Goal: Transaction & Acquisition: Obtain resource

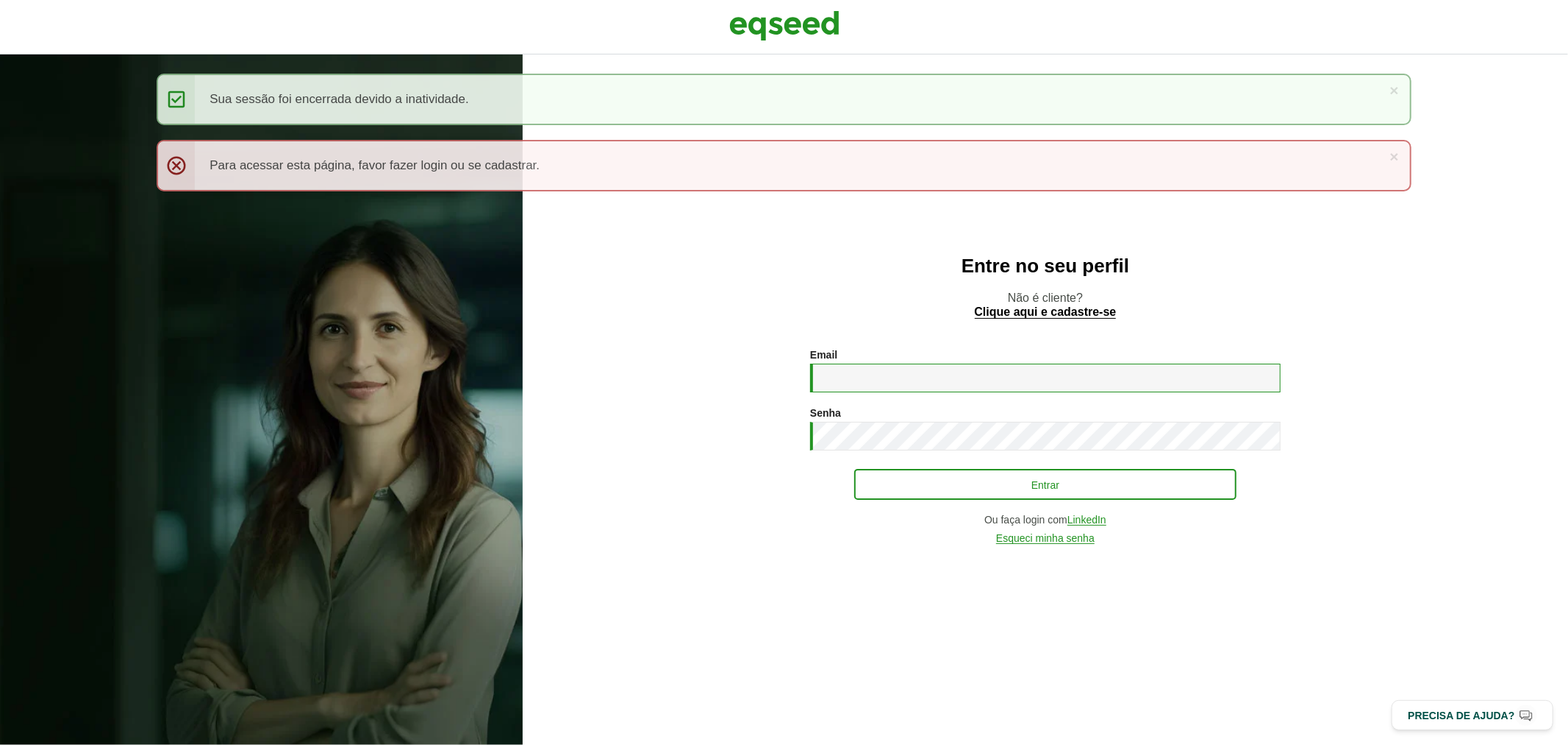
type input "**********"
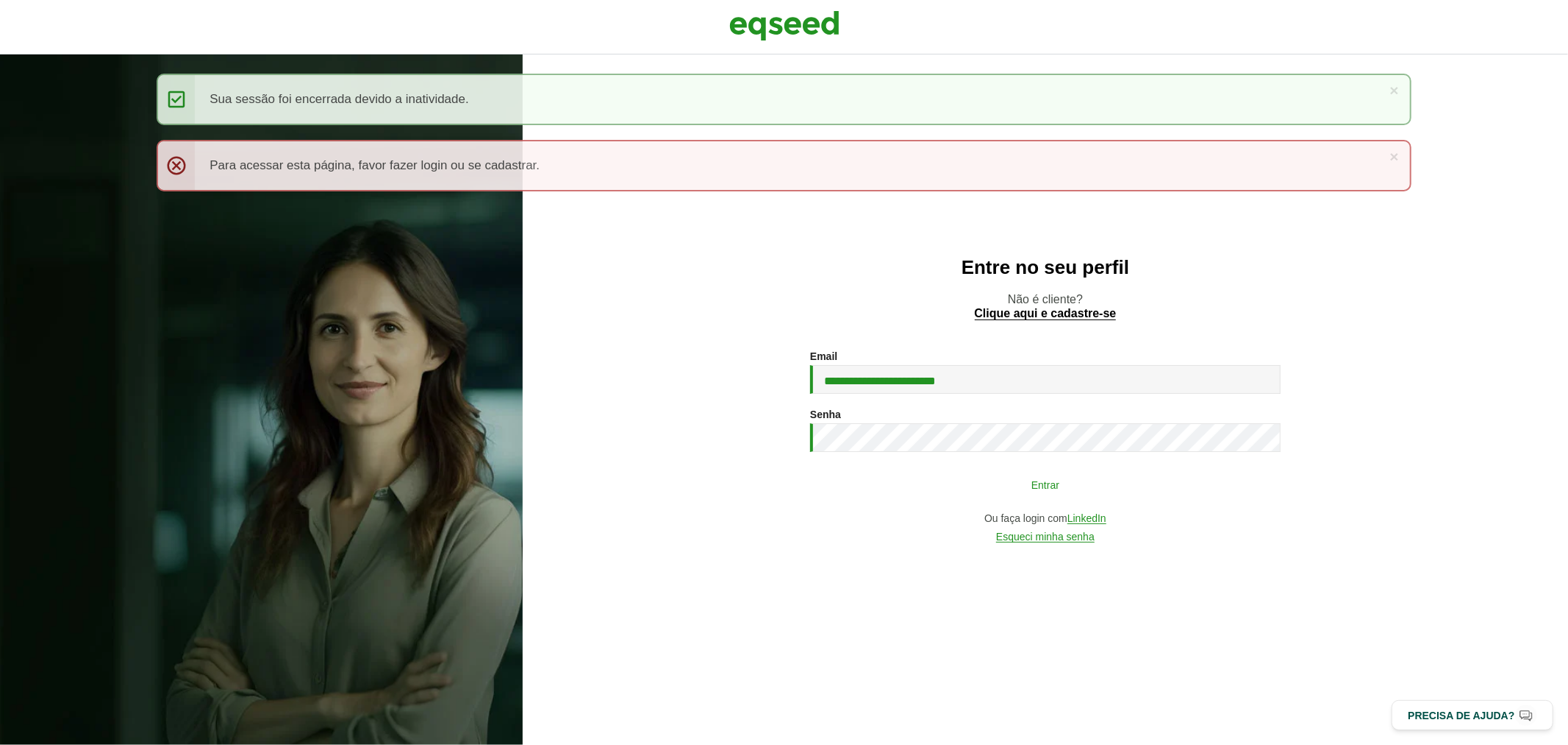
click at [939, 487] on button "Entrar" at bounding box center [1045, 483] width 382 height 28
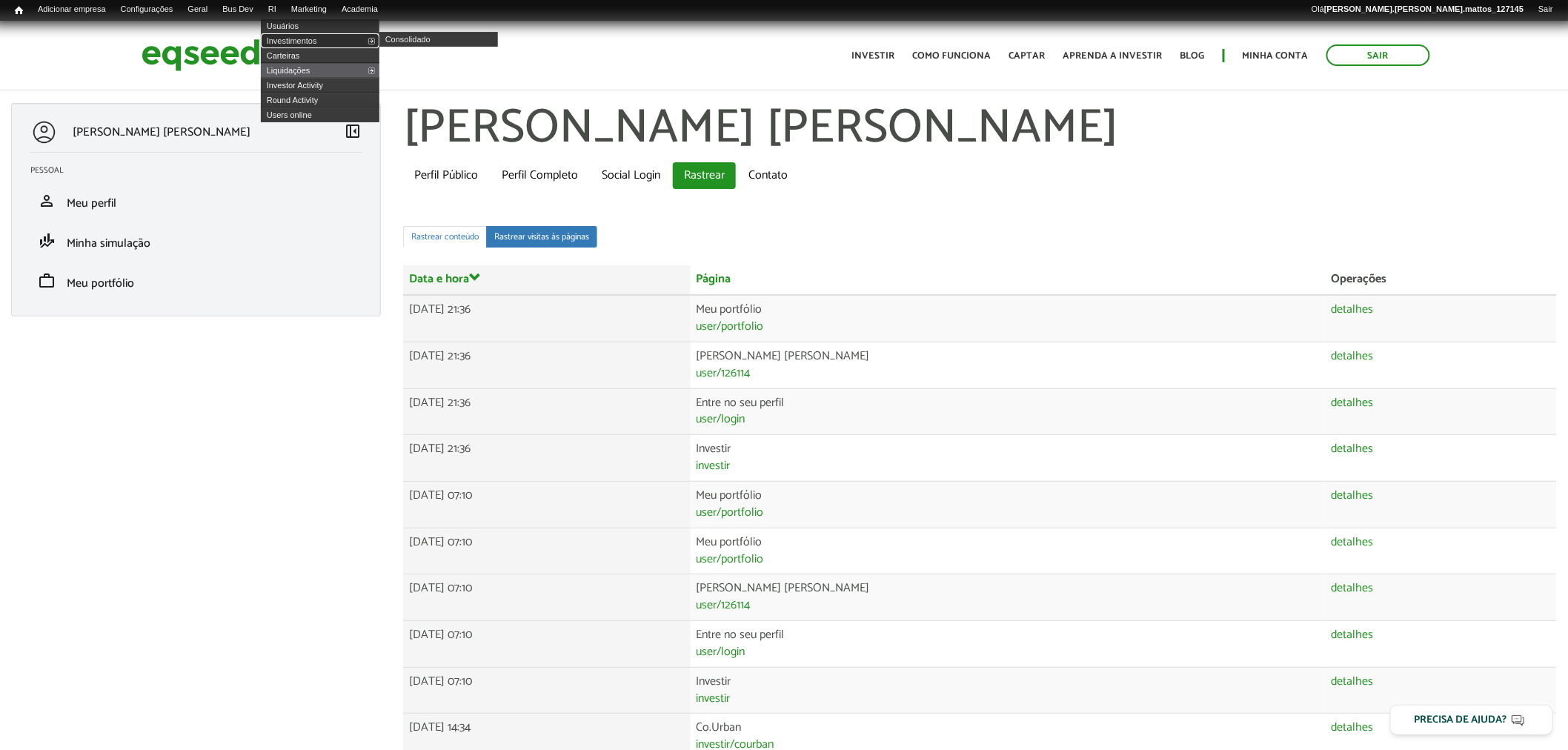
click at [302, 41] on link "Investimentos" at bounding box center [320, 40] width 119 height 15
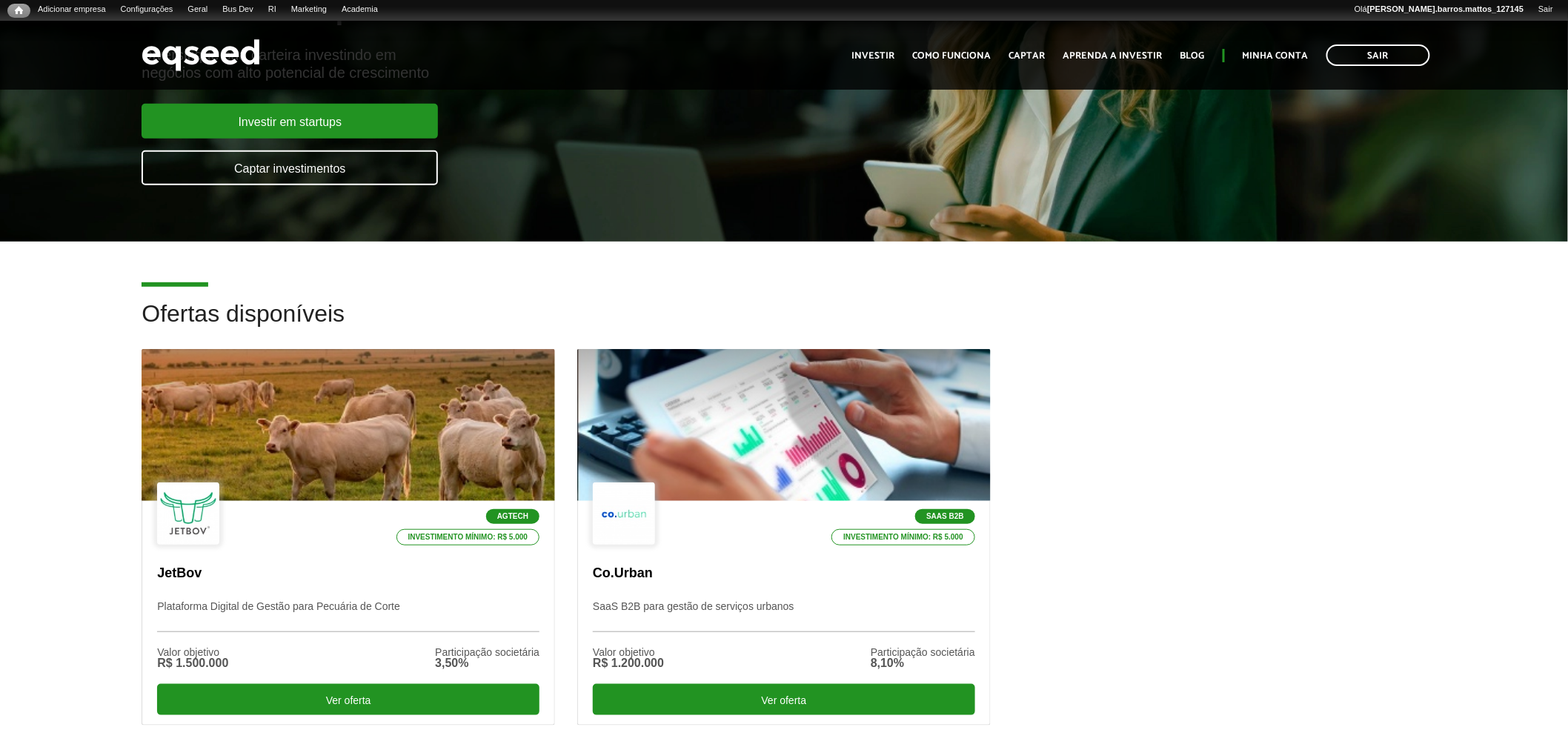
scroll to position [243, 0]
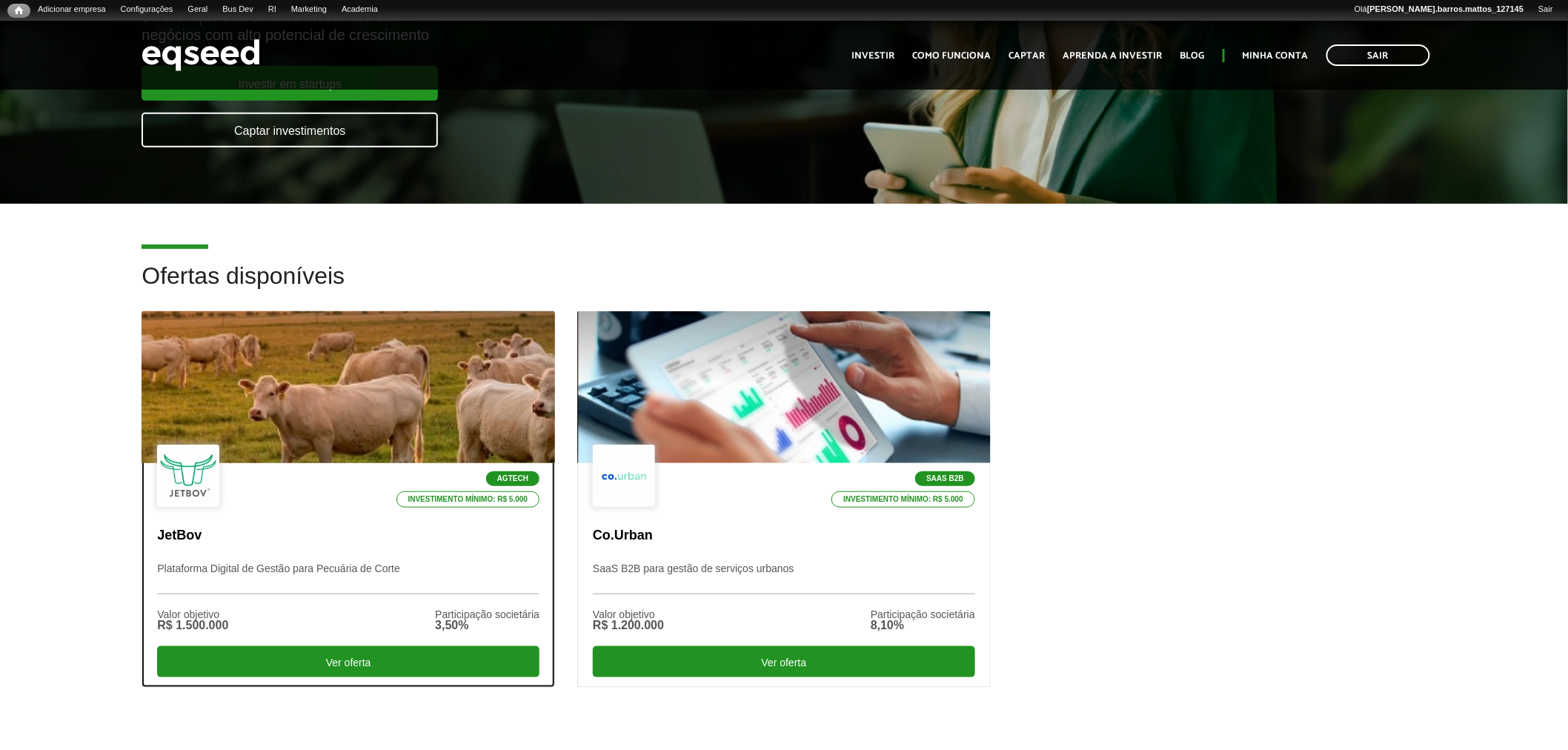
click at [262, 511] on div "Agtech Investimento mínimo: R$ 5.000 JetBov Plataforma Digital de Gestão para P…" at bounding box center [348, 574] width 412 height 224
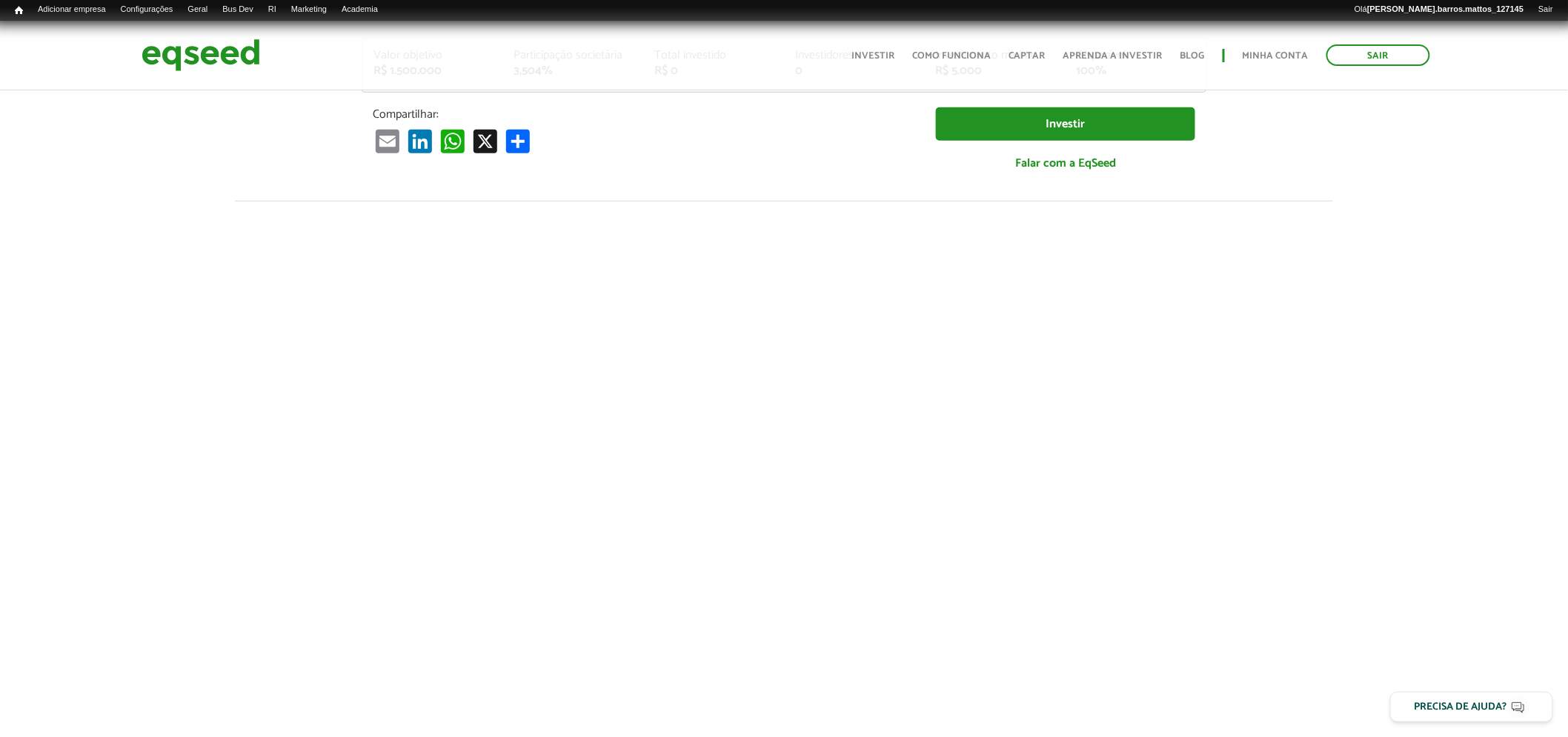
scroll to position [351, 0]
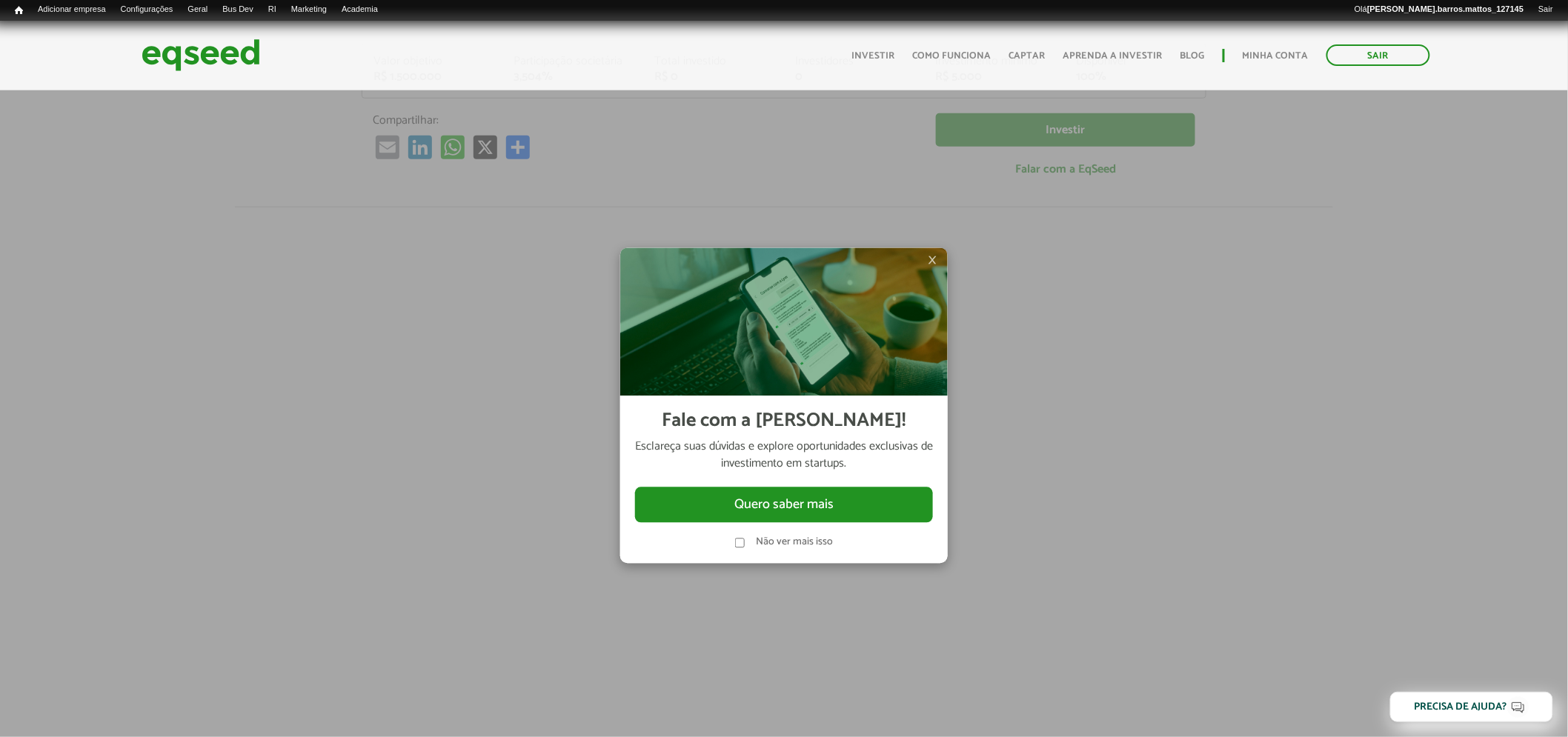
click at [935, 261] on span "×" at bounding box center [932, 260] width 9 height 17
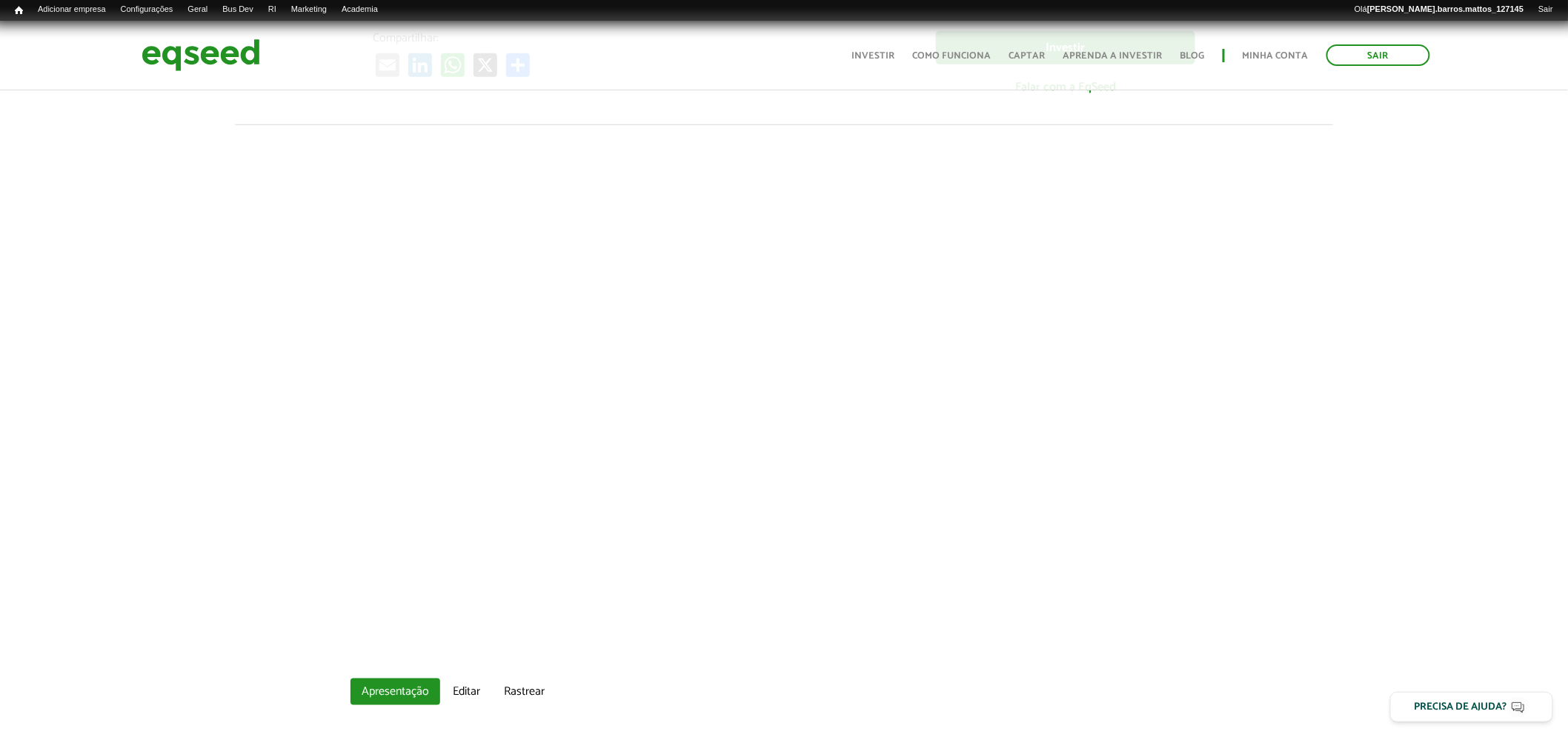
scroll to position [445, 0]
click at [1316, 490] on div at bounding box center [784, 365] width 1568 height 505
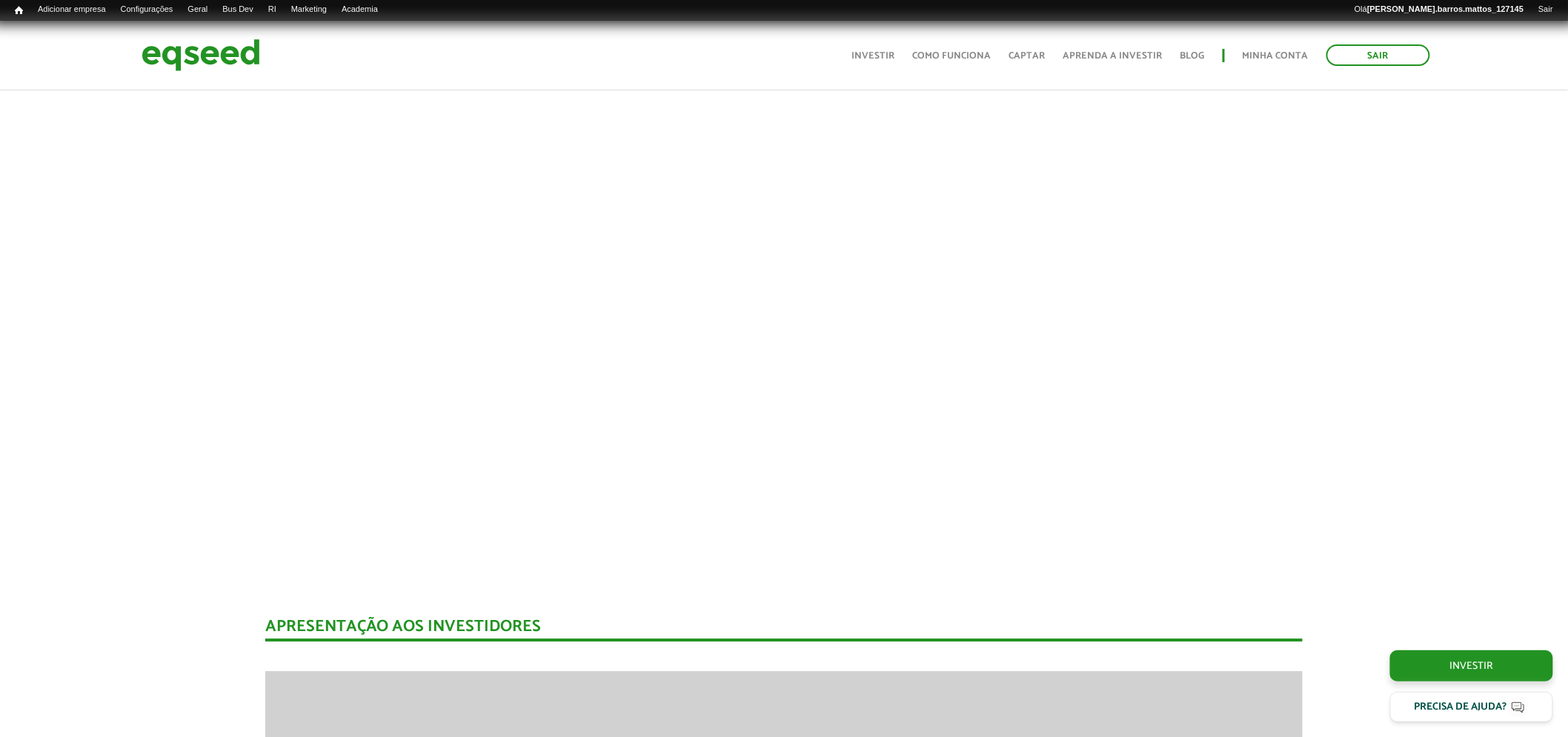
scroll to position [1440, 0]
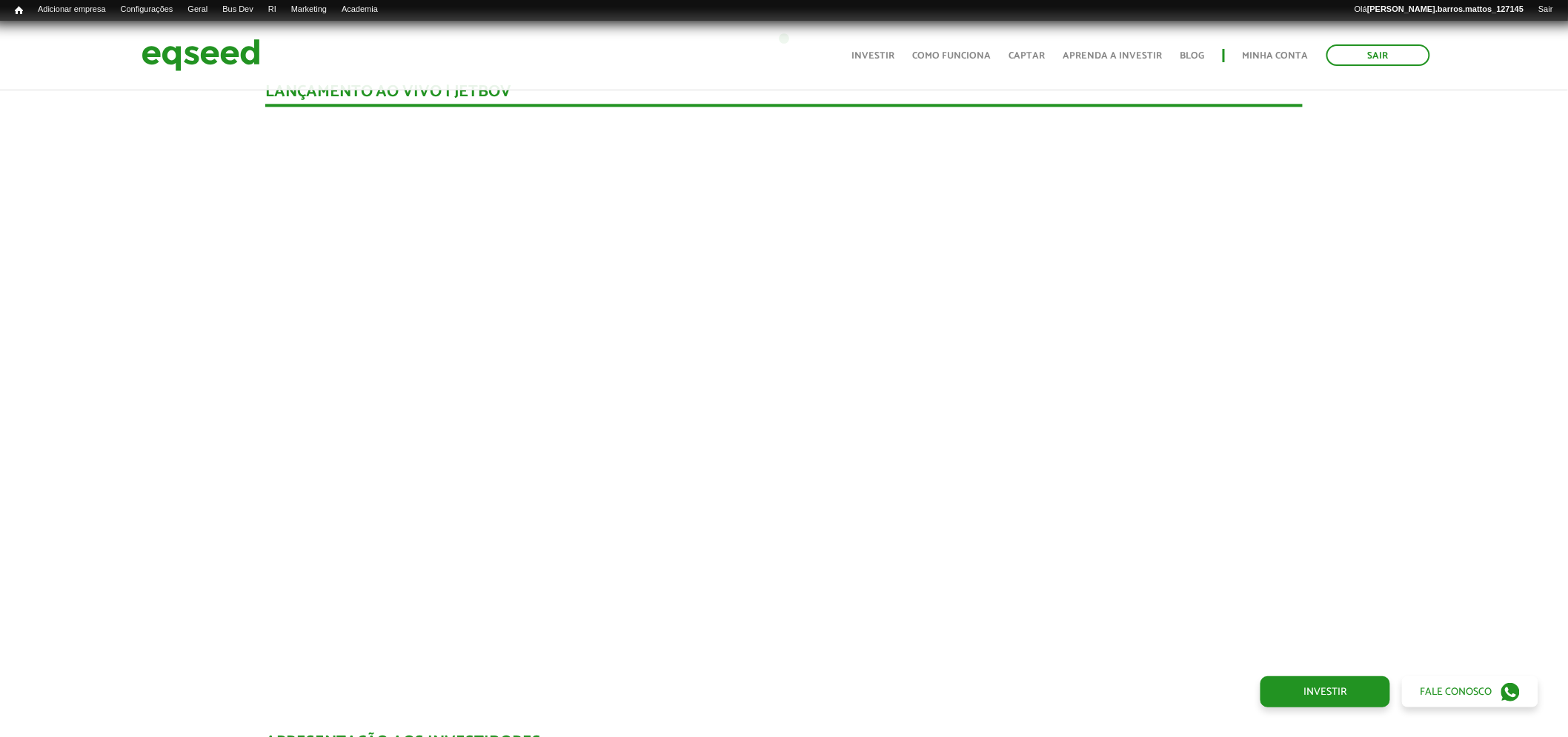
scroll to position [1435, 0]
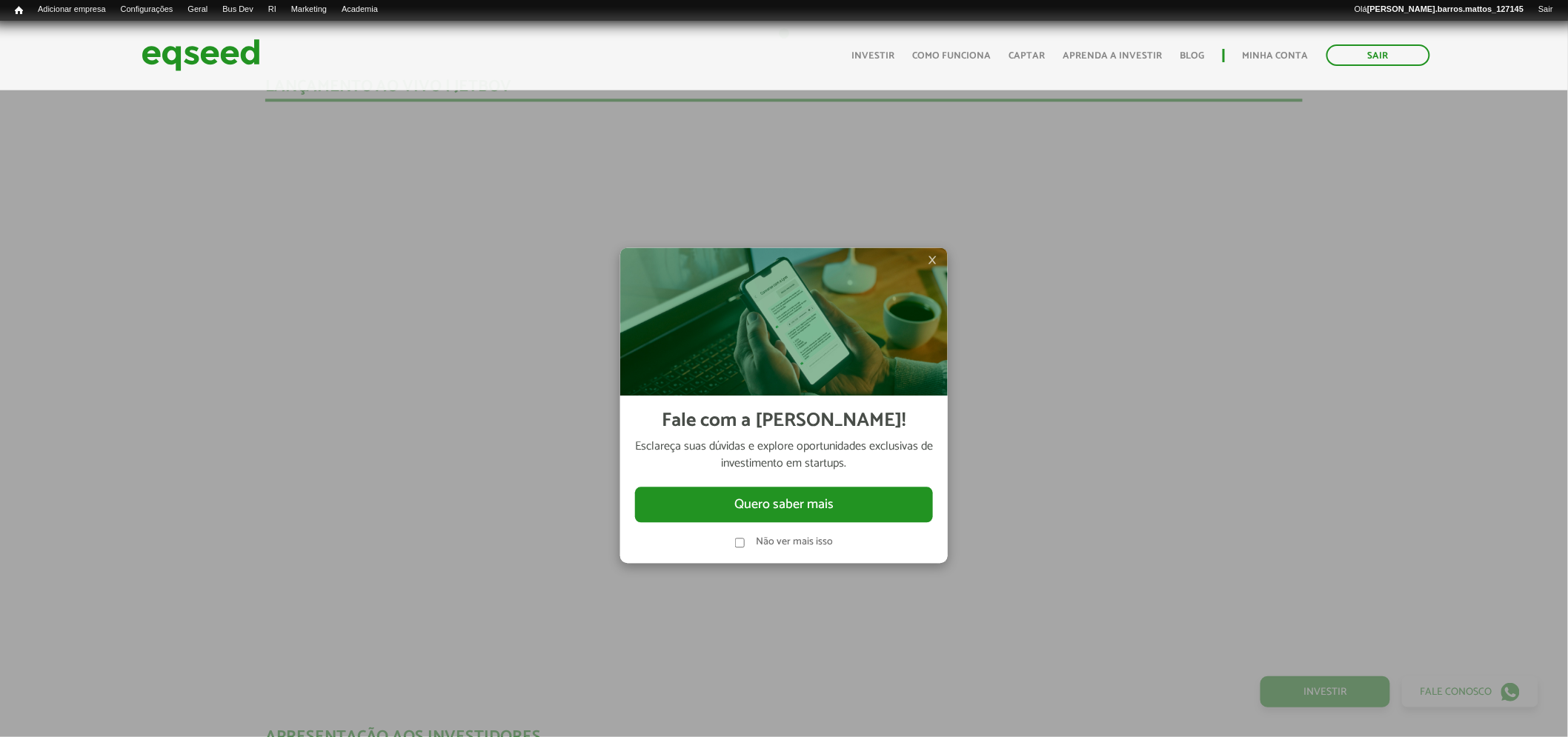
click at [812, 545] on label "Não ver mais isso" at bounding box center [794, 542] width 77 height 10
click at [931, 261] on span "×" at bounding box center [932, 260] width 9 height 17
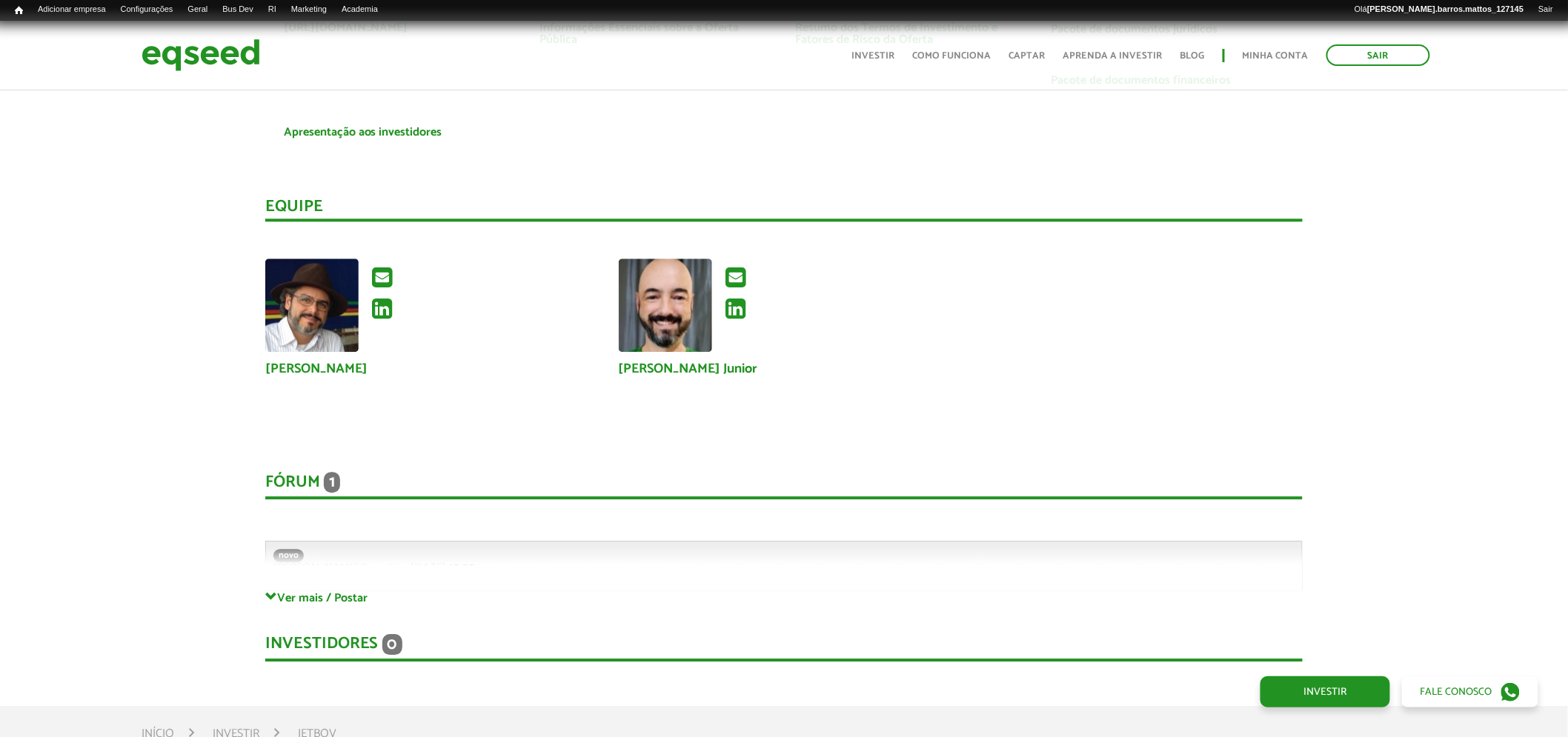
scroll to position [3795, 0]
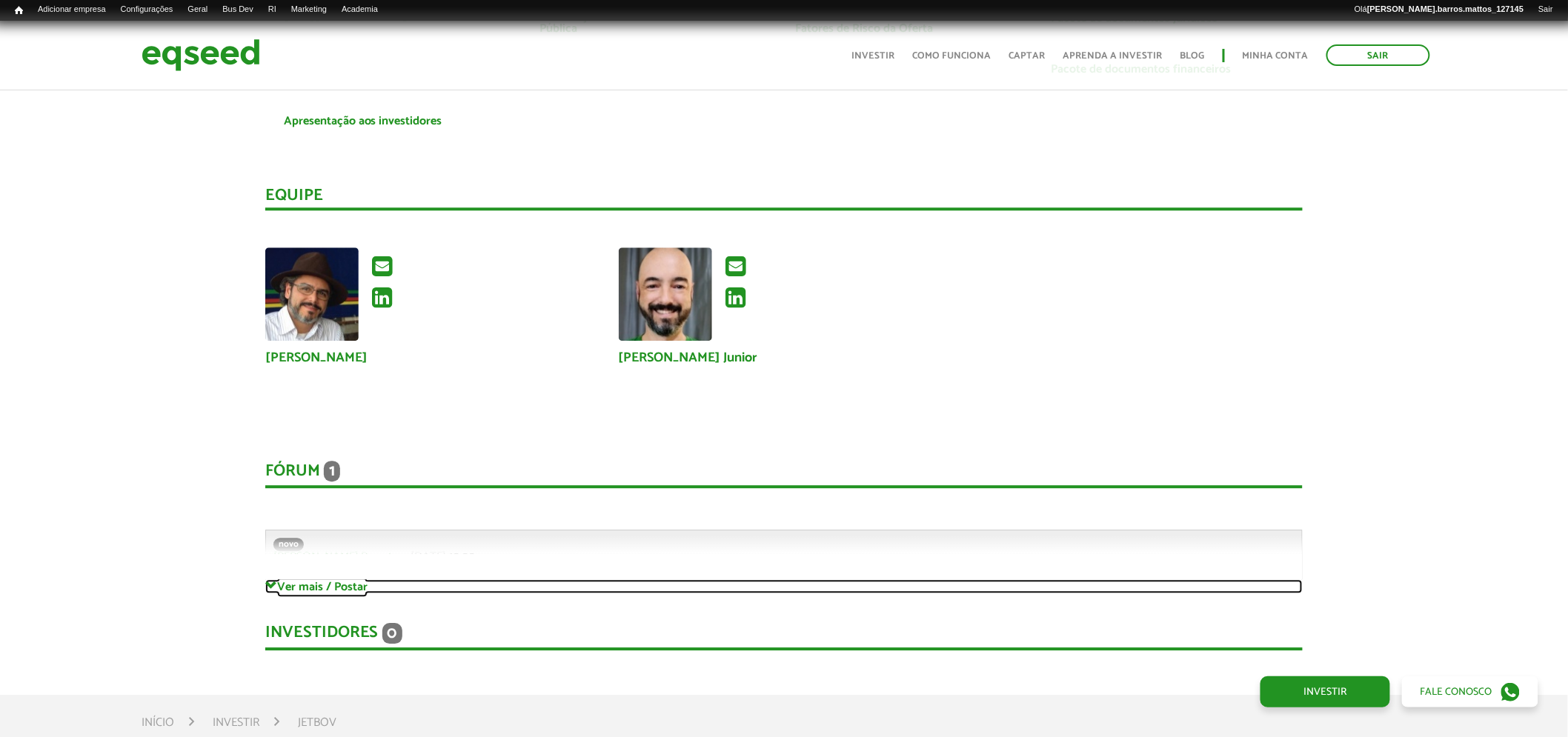
click at [307, 579] on link "Ver mais / Postar" at bounding box center [784, 585] width 1038 height 14
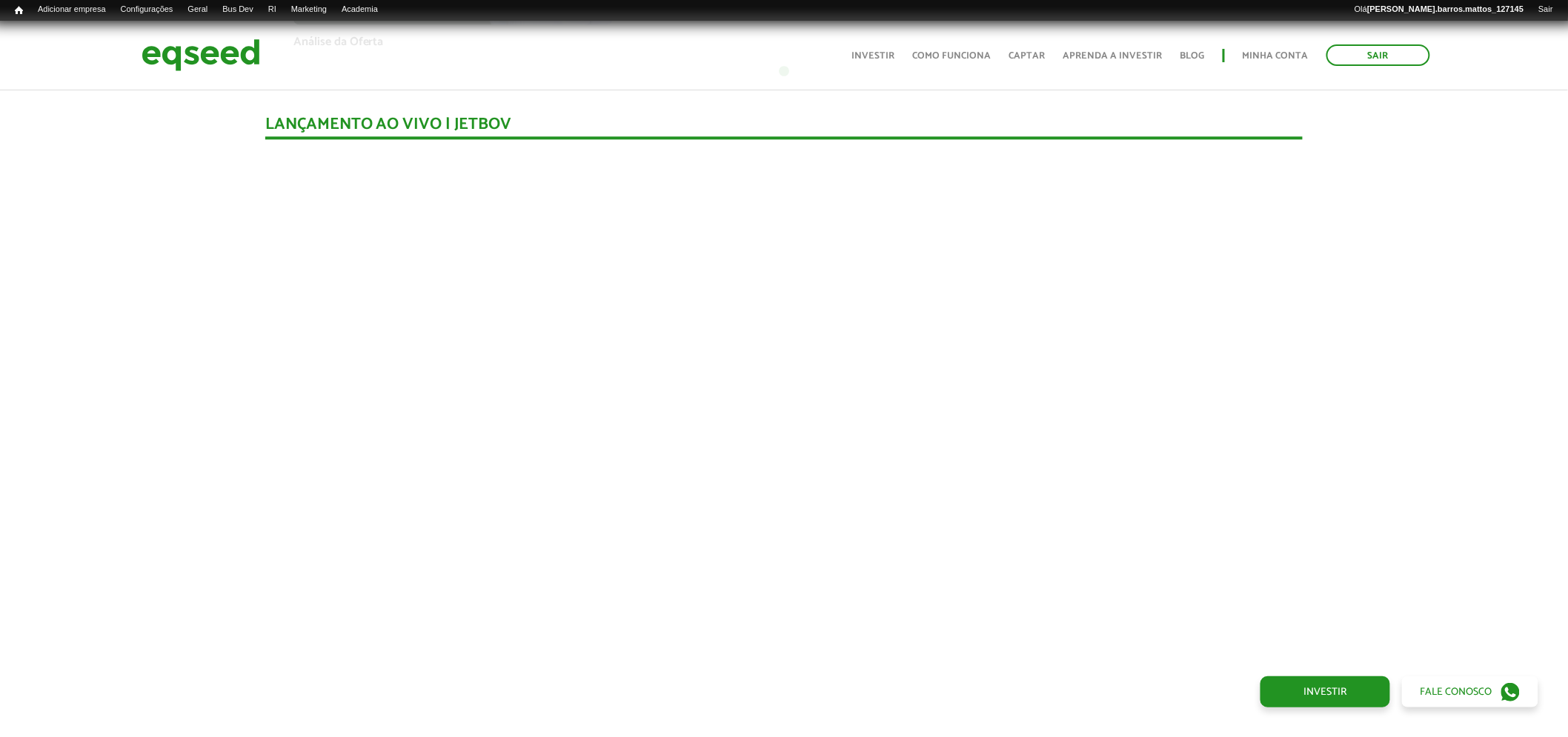
scroll to position [1423, 0]
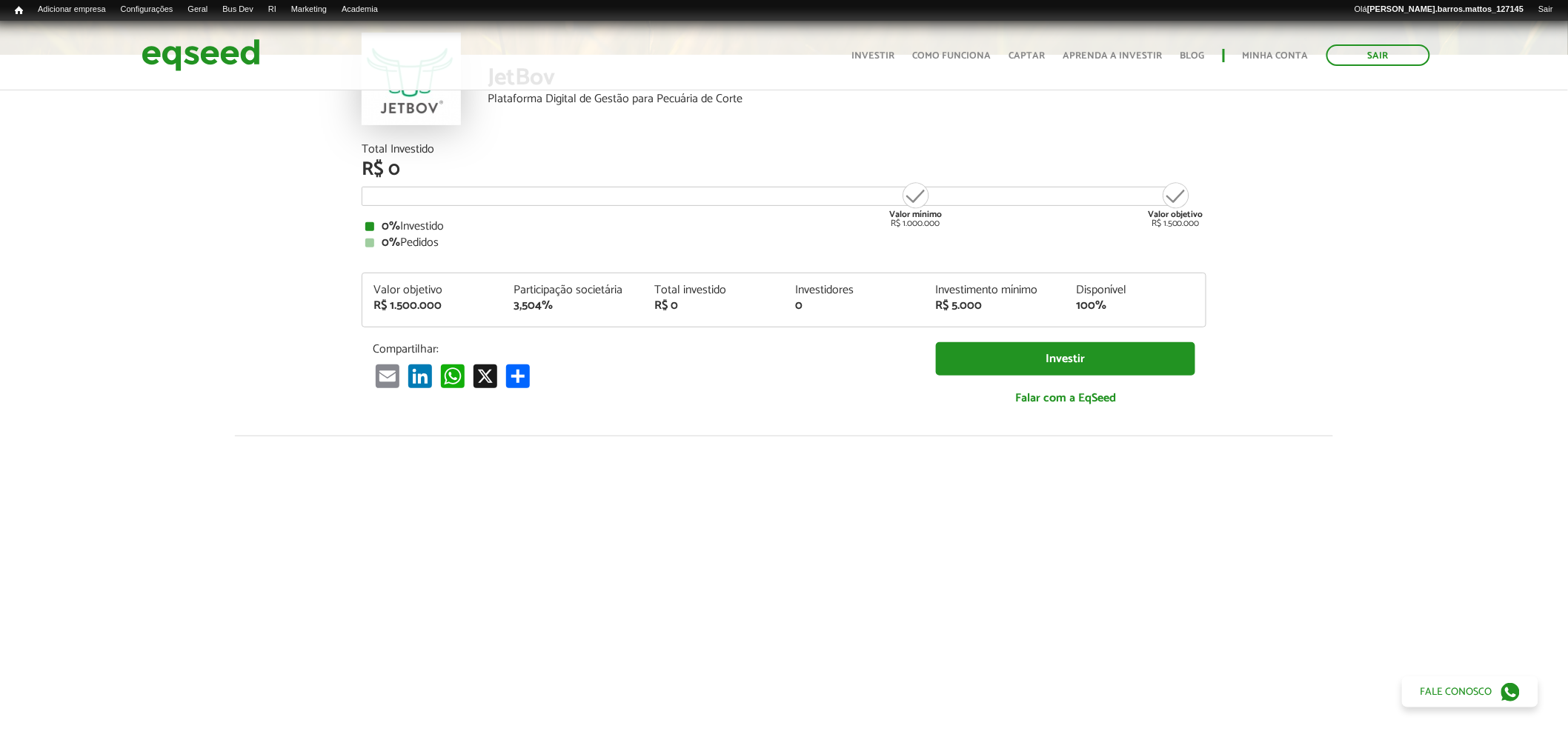
scroll to position [0, 0]
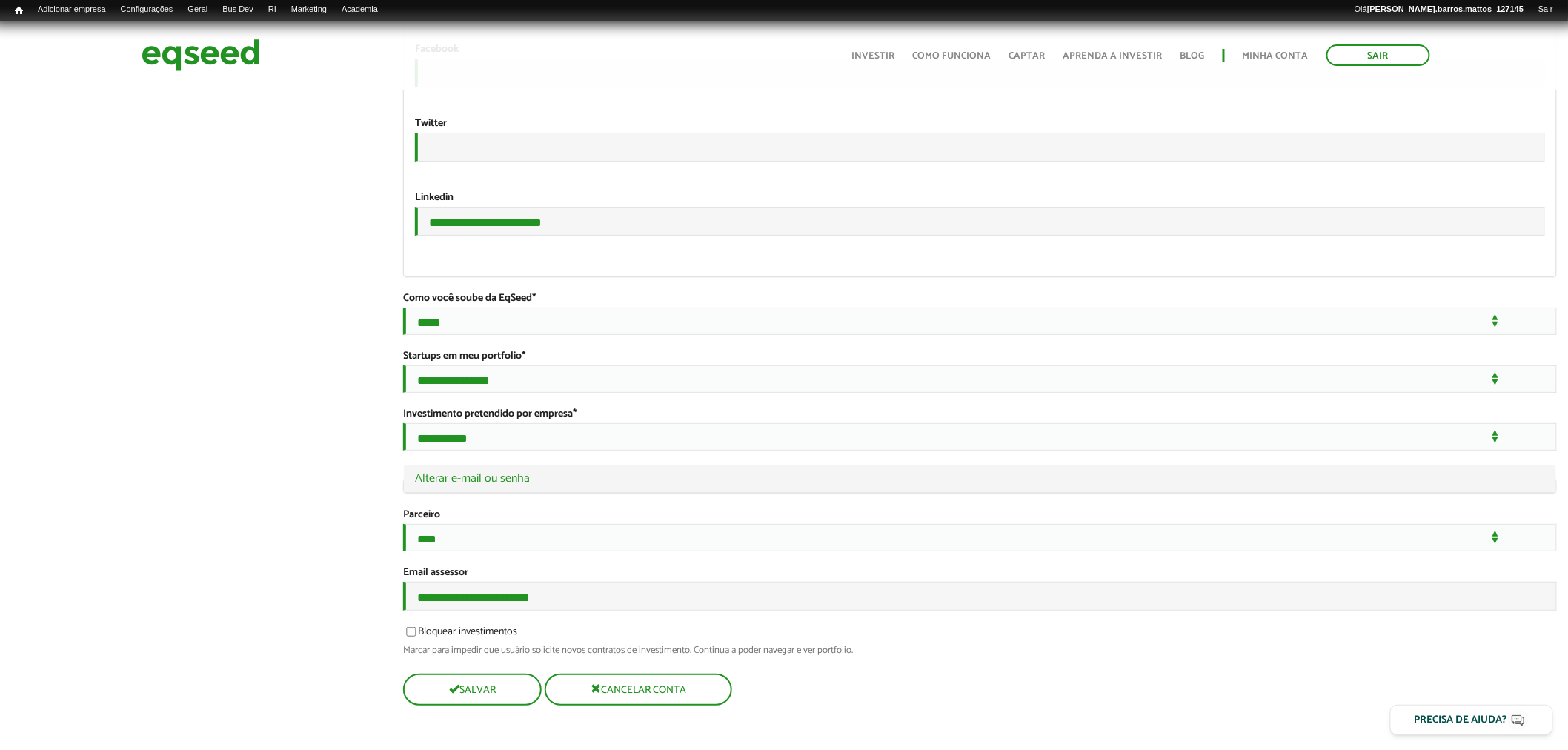
scroll to position [2554, 0]
drag, startPoint x: 602, startPoint y: 184, endPoint x: 306, endPoint y: 181, distance: 296.0
drag, startPoint x: 584, startPoint y: 591, endPoint x: 334, endPoint y: 585, distance: 250.1
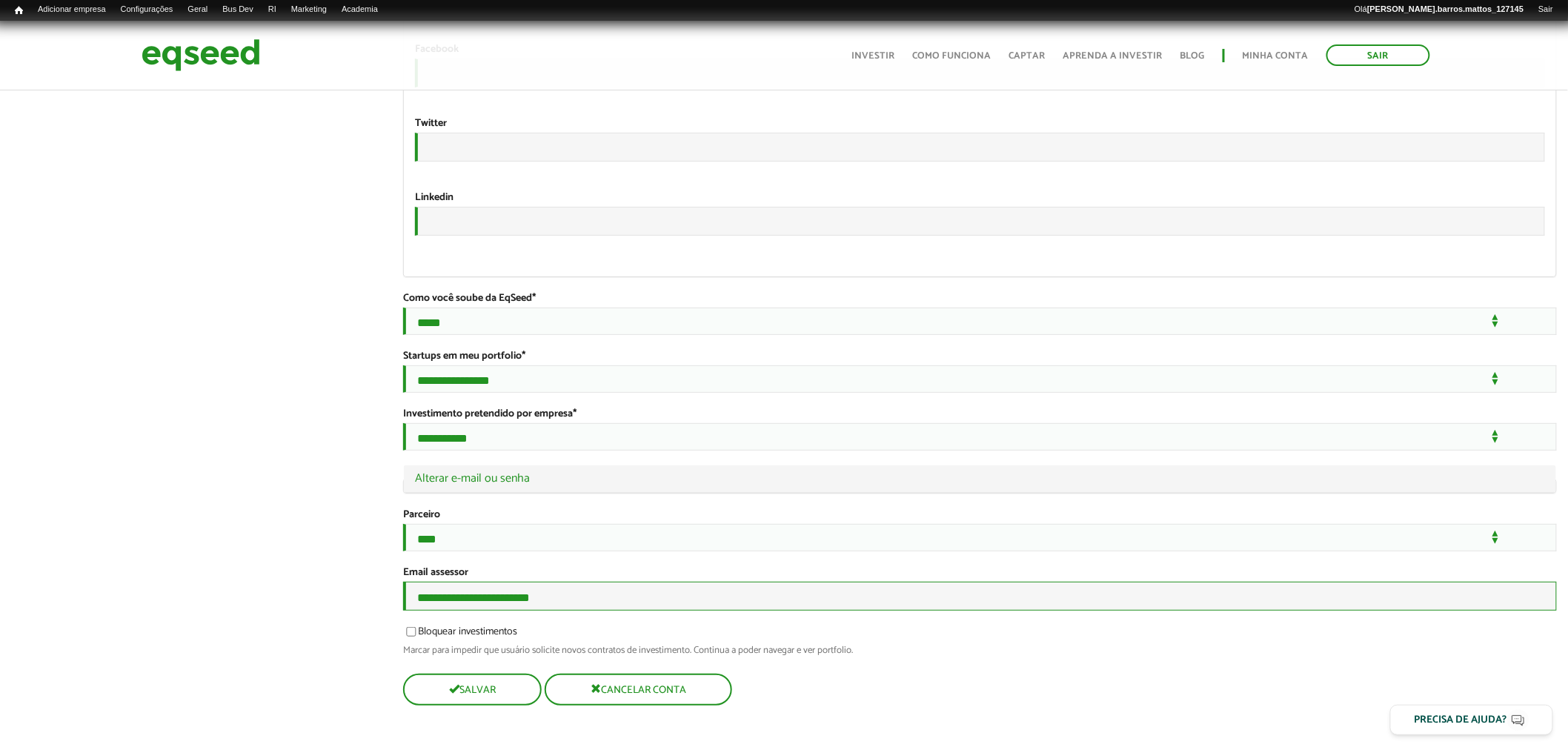
type input "**********"
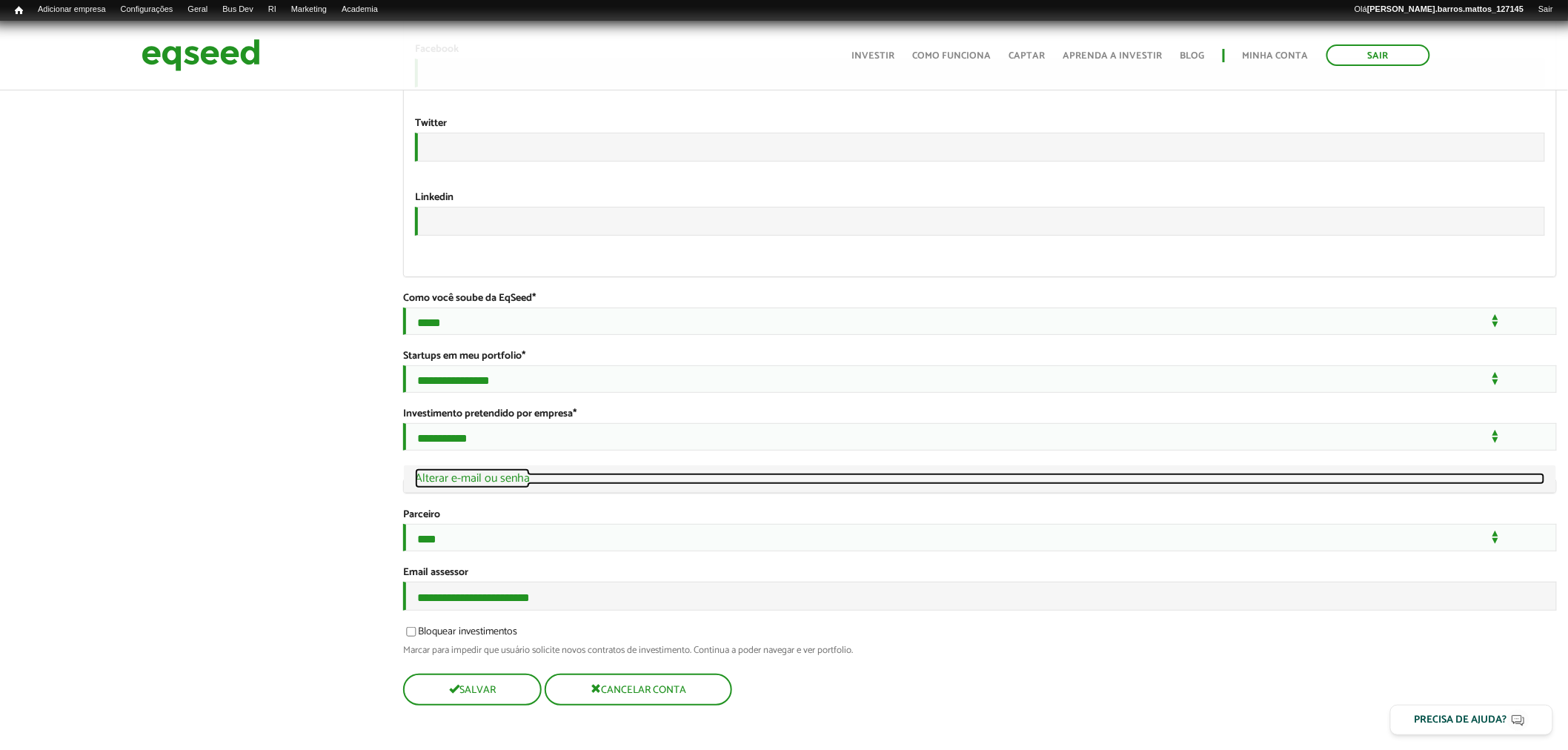
click at [493, 473] on link "Ocultar Alterar e-mail ou senha" at bounding box center [979, 478] width 1130 height 12
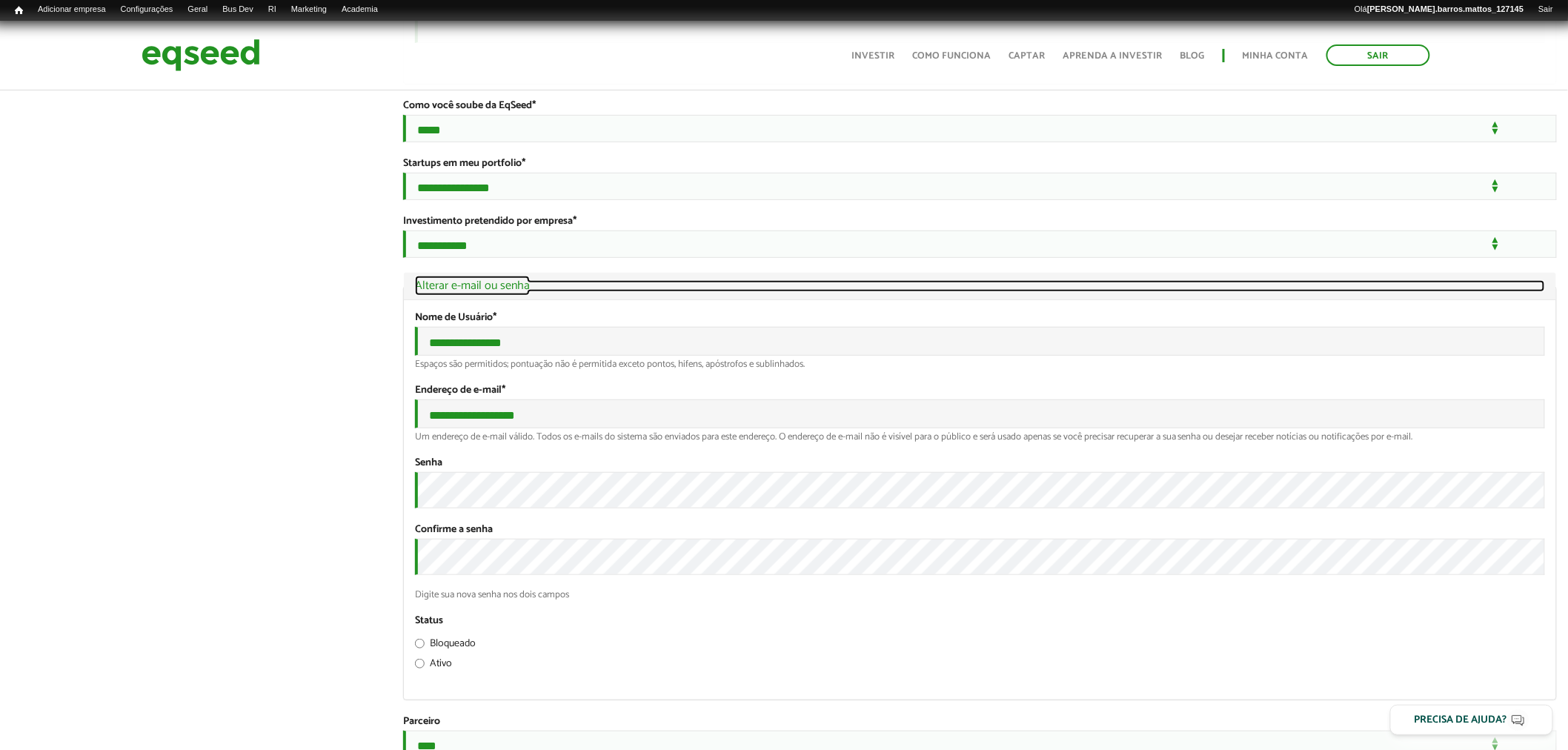
scroll to position [2739, 0]
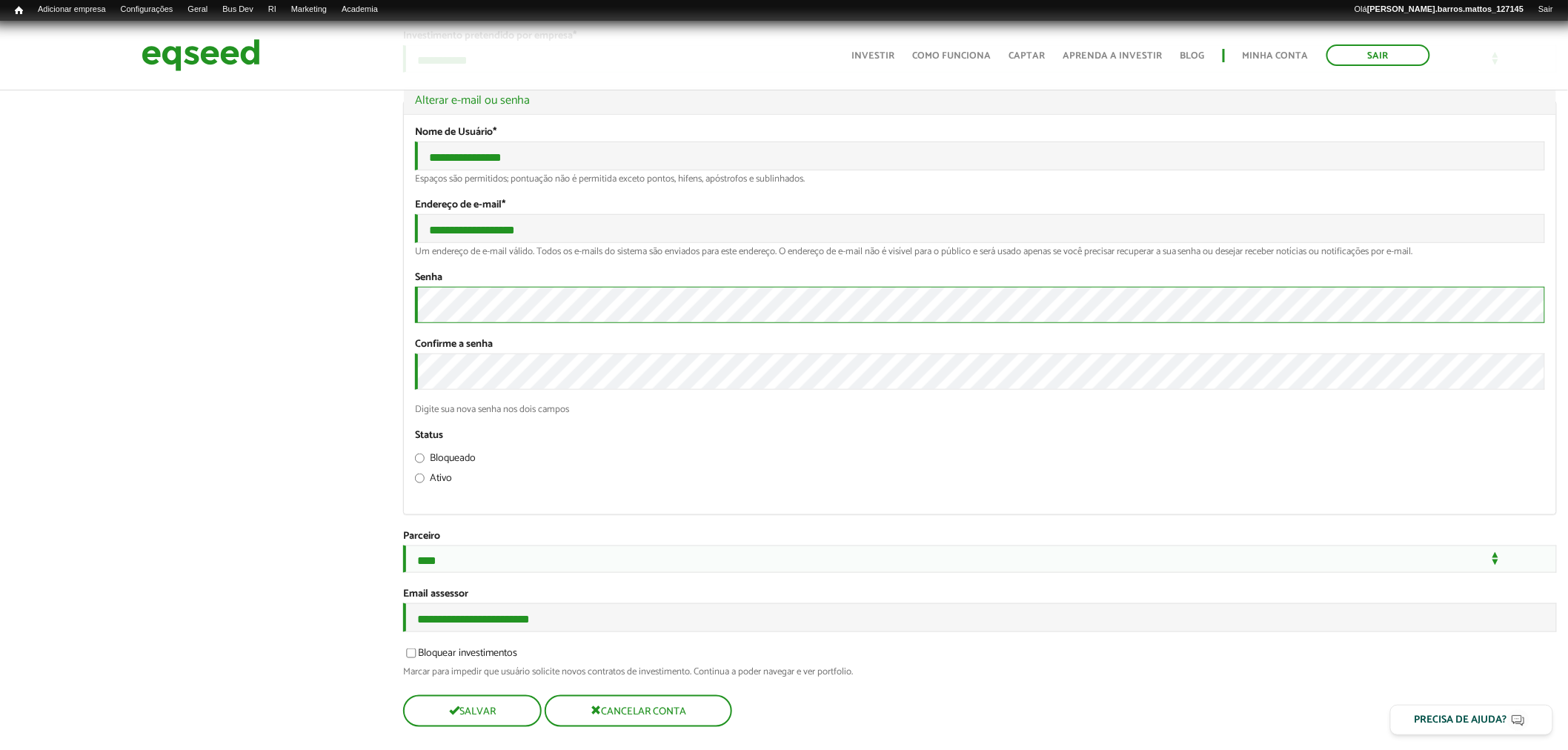
drag, startPoint x: 312, startPoint y: 512, endPoint x: 324, endPoint y: 521, distance: 15.0
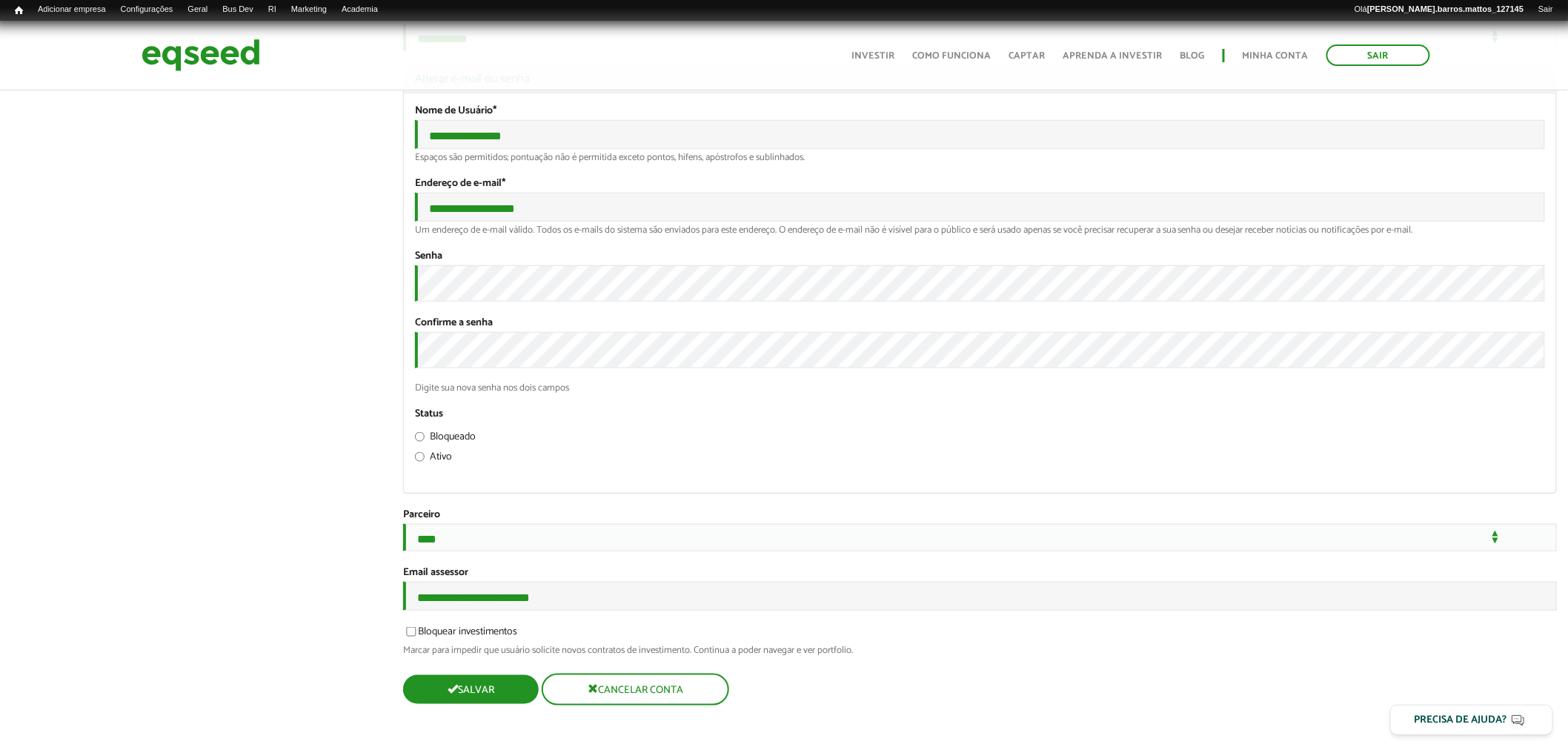
click at [437, 701] on button "Salvar" at bounding box center [471, 690] width 135 height 29
type input "******"
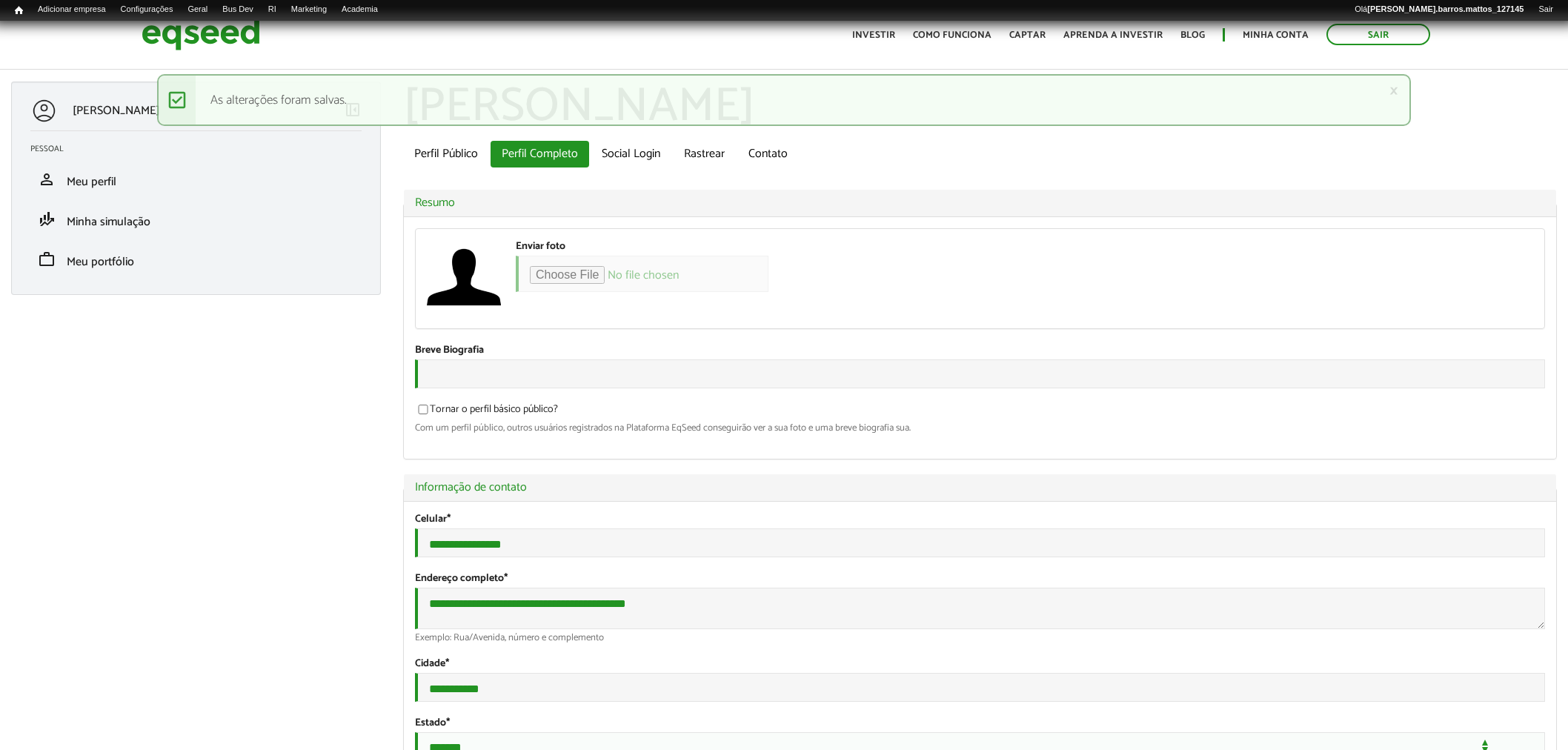
type input "*******"
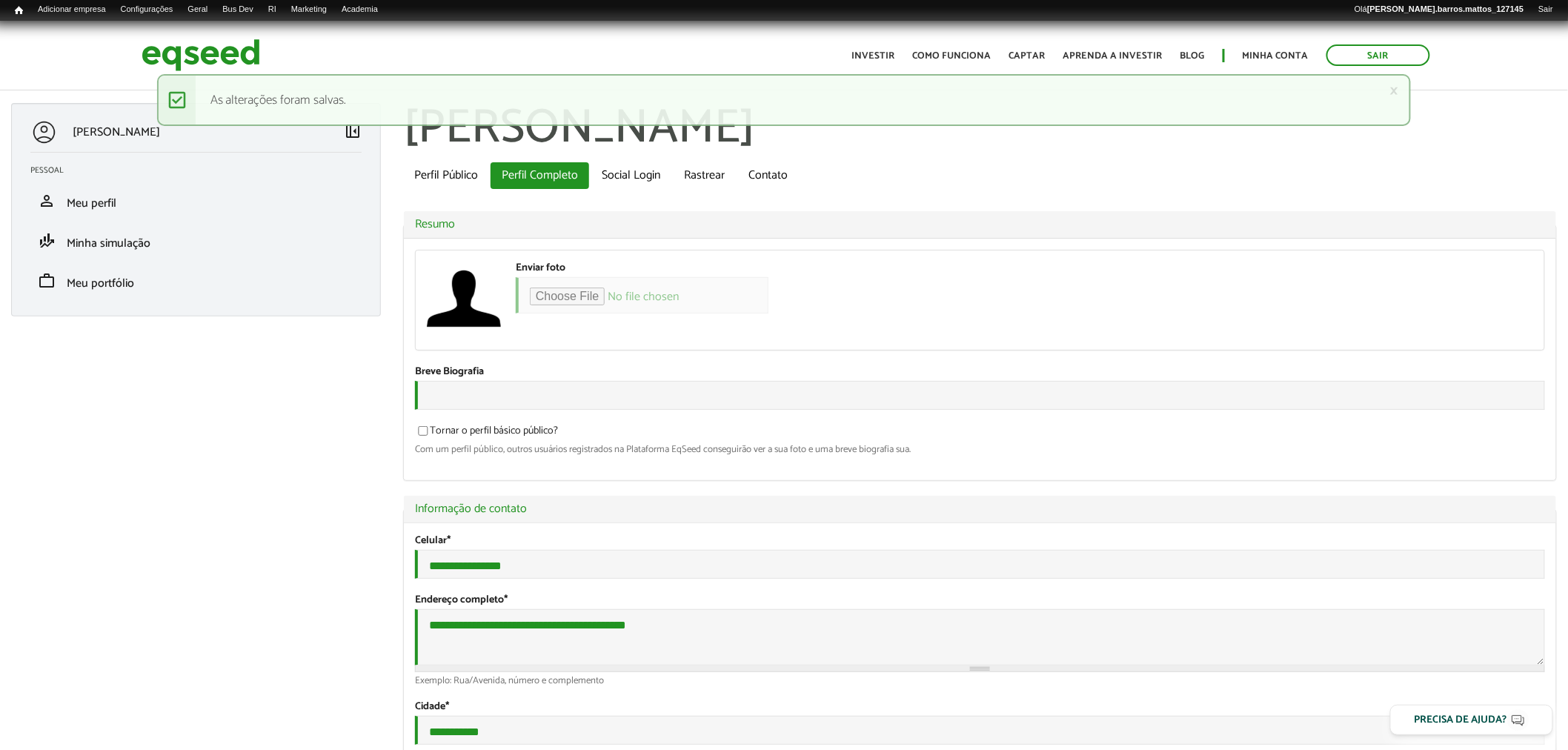
type input "**********"
click at [154, 65] on img at bounding box center [201, 55] width 119 height 39
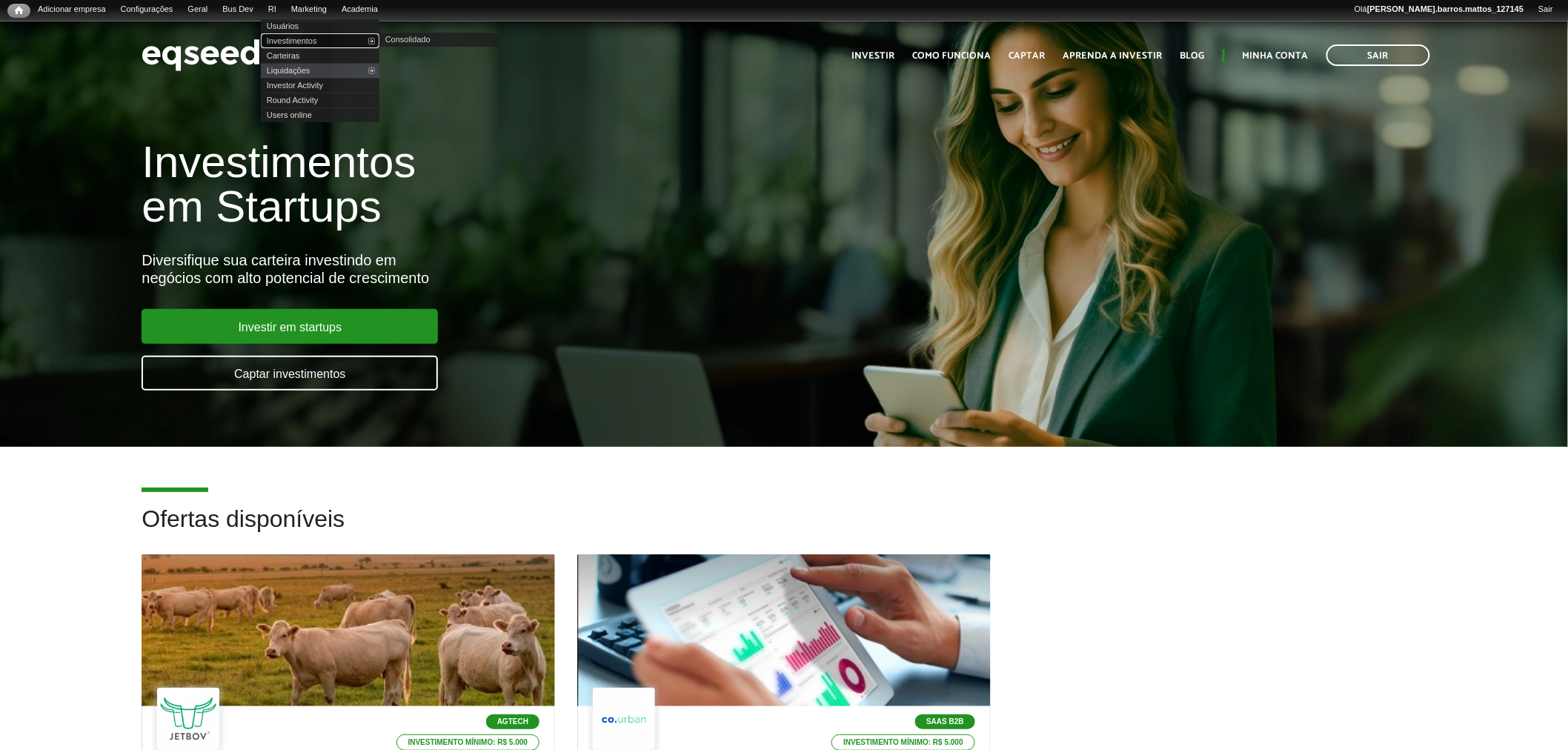
click at [302, 38] on link "Investimentos" at bounding box center [320, 40] width 119 height 15
click at [302, 36] on link "Investimentos" at bounding box center [320, 40] width 119 height 15
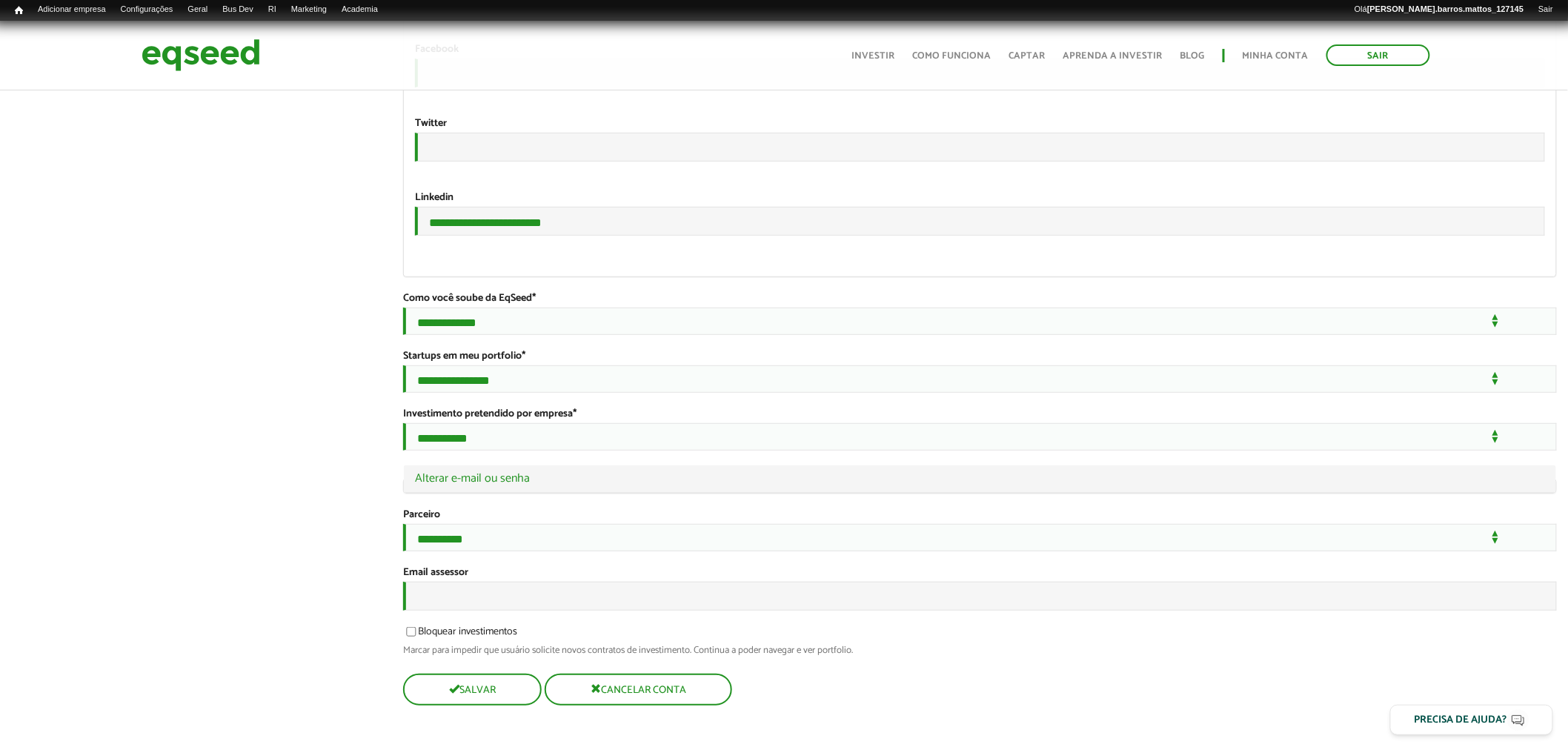
scroll to position [2669, 0]
drag, startPoint x: 589, startPoint y: 177, endPoint x: 392, endPoint y: 164, distance: 197.4
drag, startPoint x: 489, startPoint y: 585, endPoint x: 500, endPoint y: 594, distance: 14.2
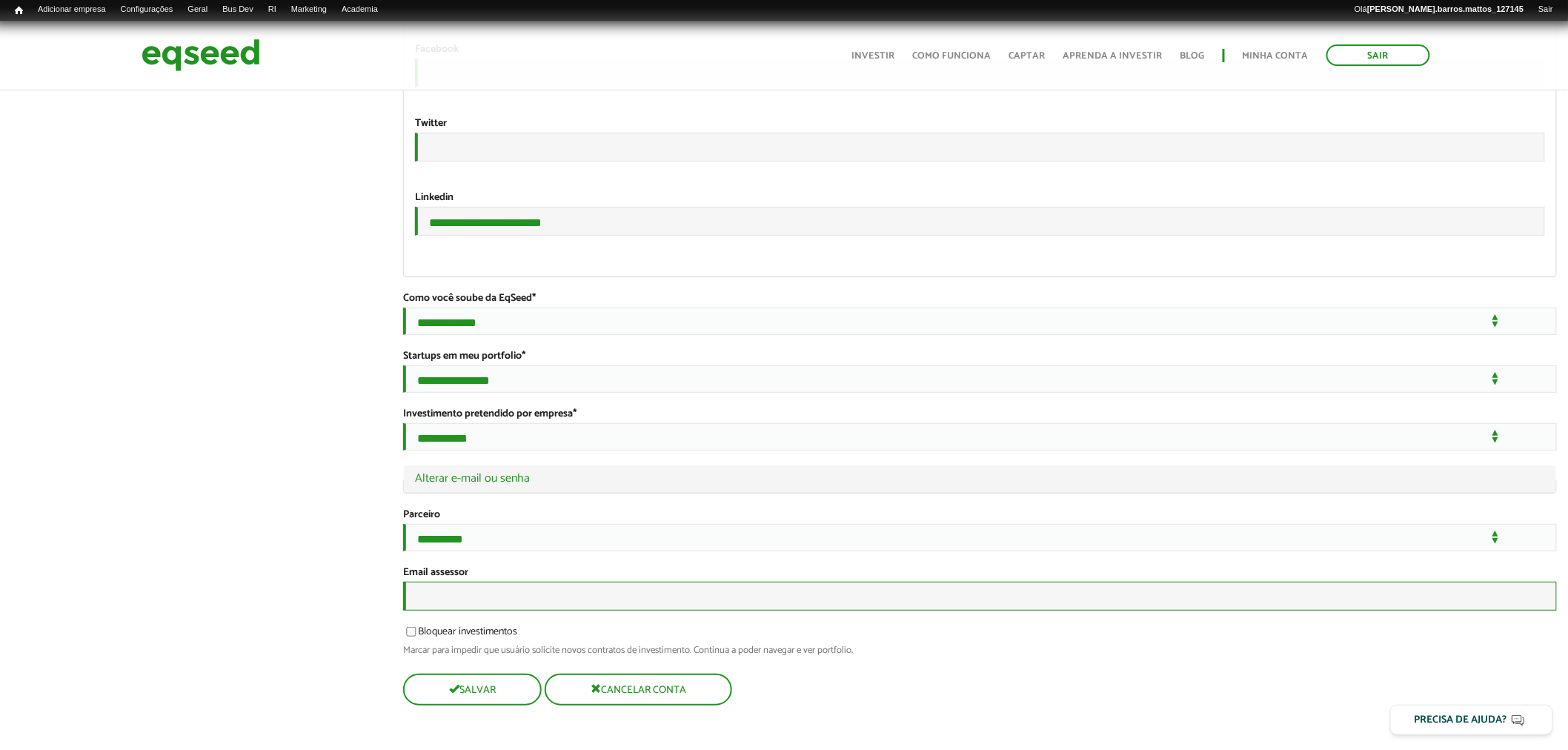
click at [489, 585] on input "Email assessor" at bounding box center [980, 596] width 1154 height 29
paste input "**********"
type input "**********"
drag, startPoint x: 575, startPoint y: 179, endPoint x: 258, endPoint y: 144, distance: 318.9
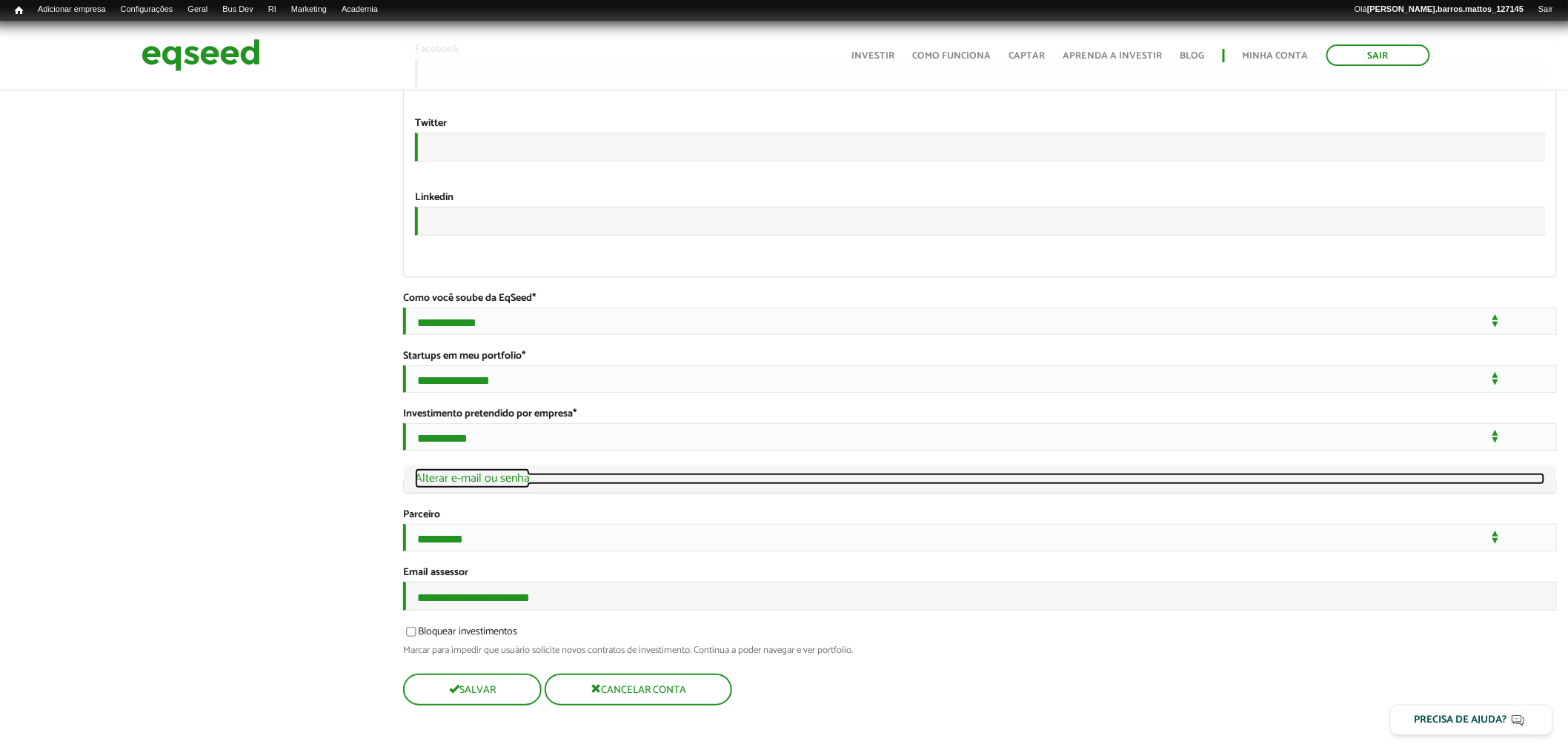
click at [500, 473] on link "Ocultar Alterar e-mail ou senha" at bounding box center [979, 478] width 1130 height 12
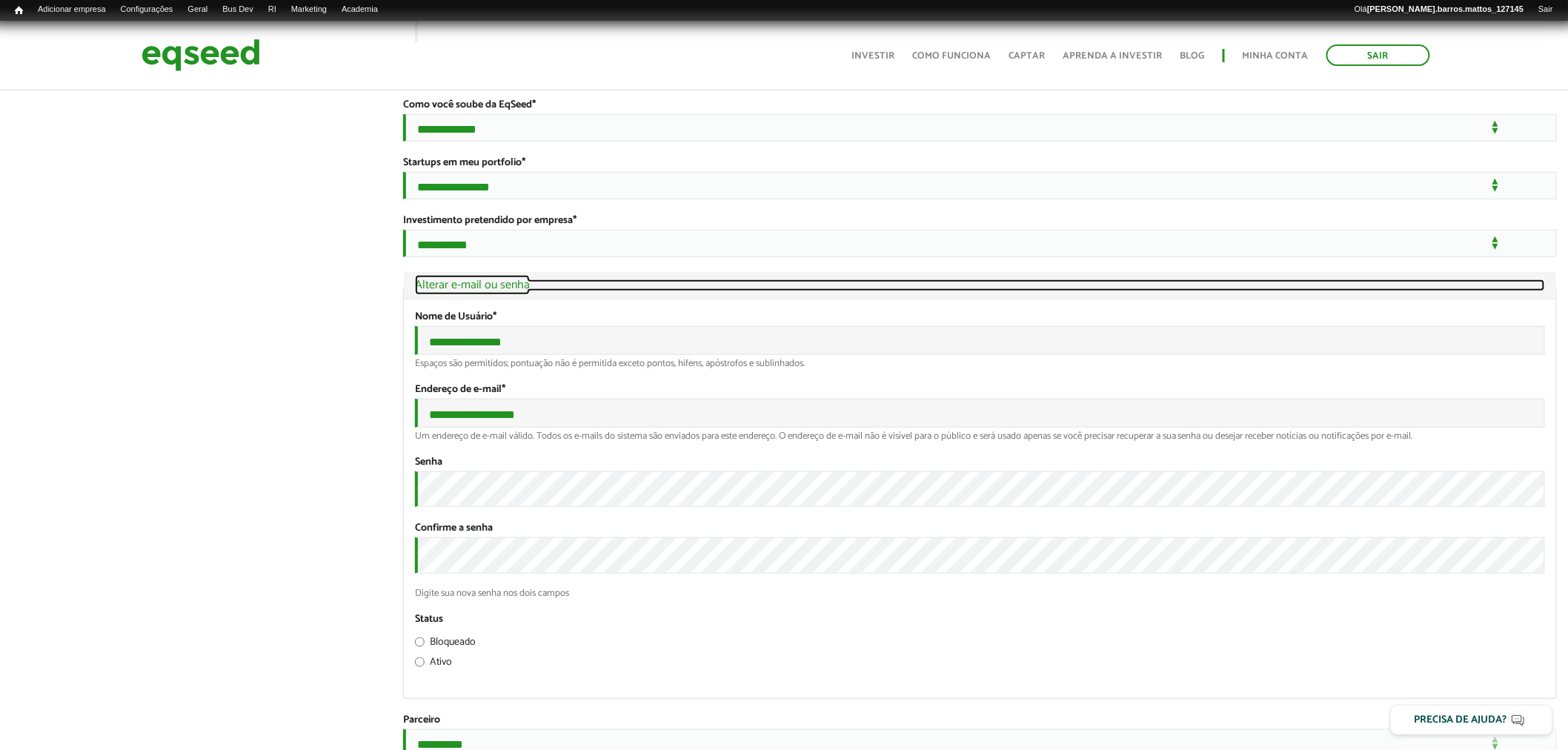
scroll to position [2853, 0]
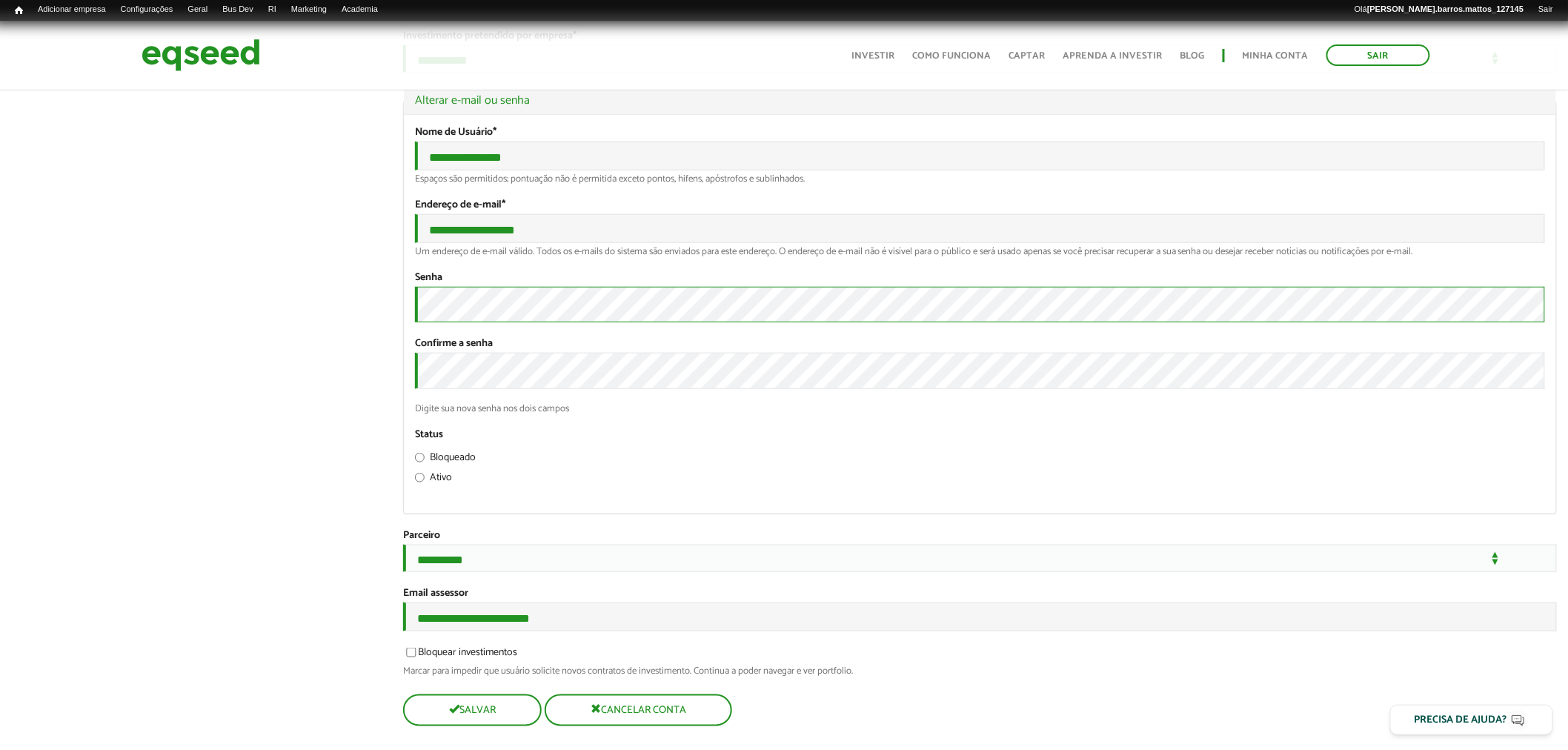
drag, startPoint x: 218, startPoint y: 435, endPoint x: 409, endPoint y: 479, distance: 196.0
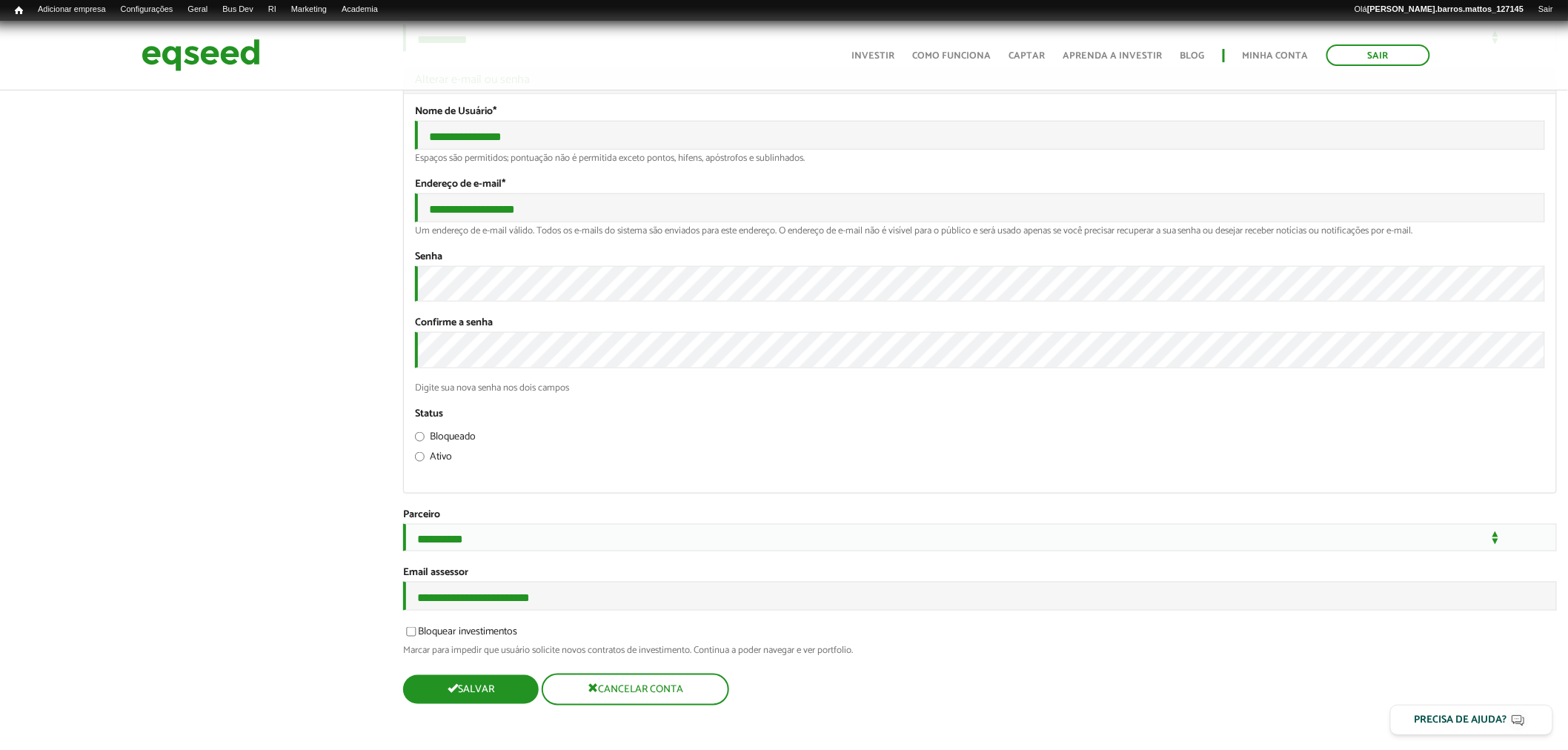
click at [463, 687] on button "Salvar" at bounding box center [471, 690] width 135 height 29
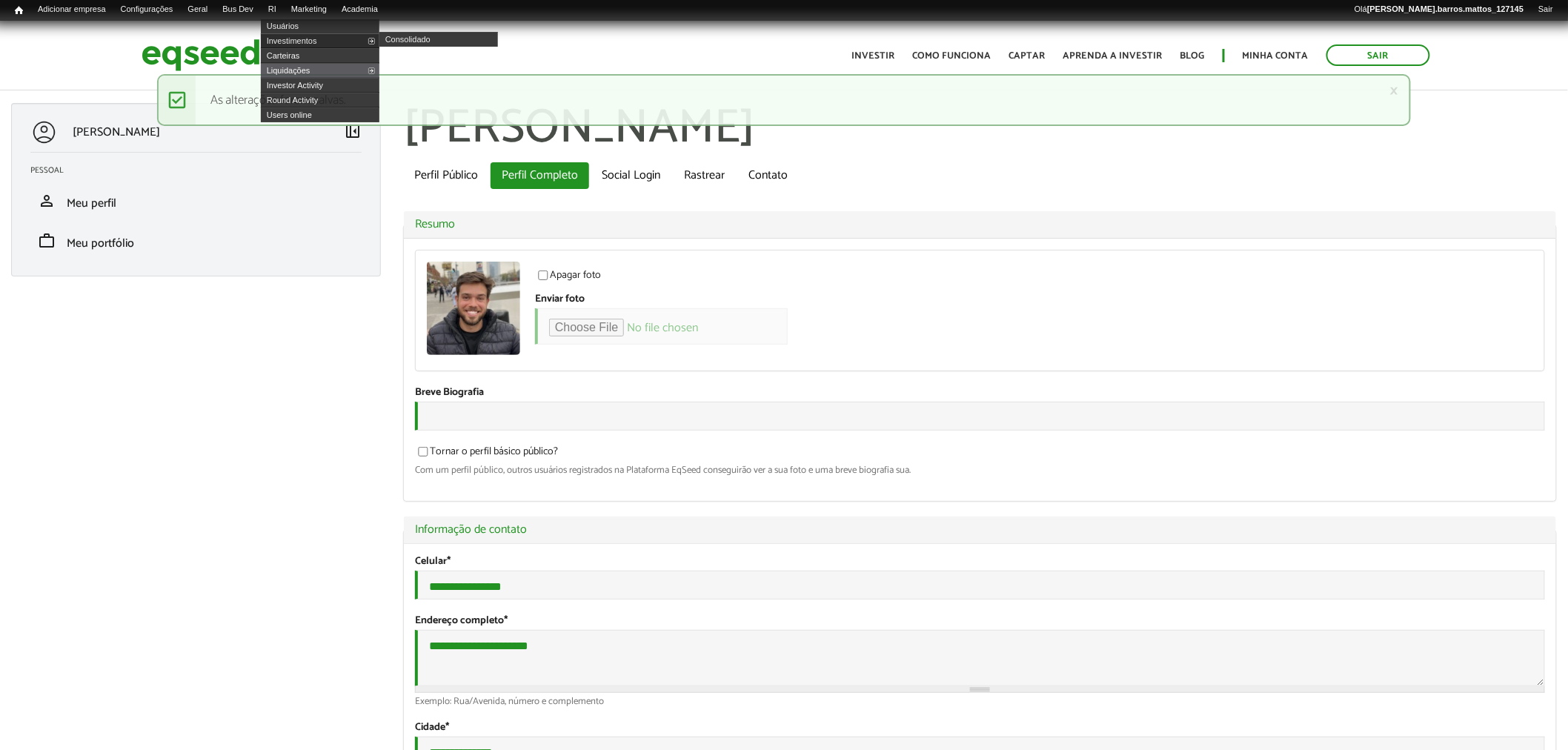
type input "**********"
click at [304, 39] on link "Investimentos" at bounding box center [320, 40] width 119 height 15
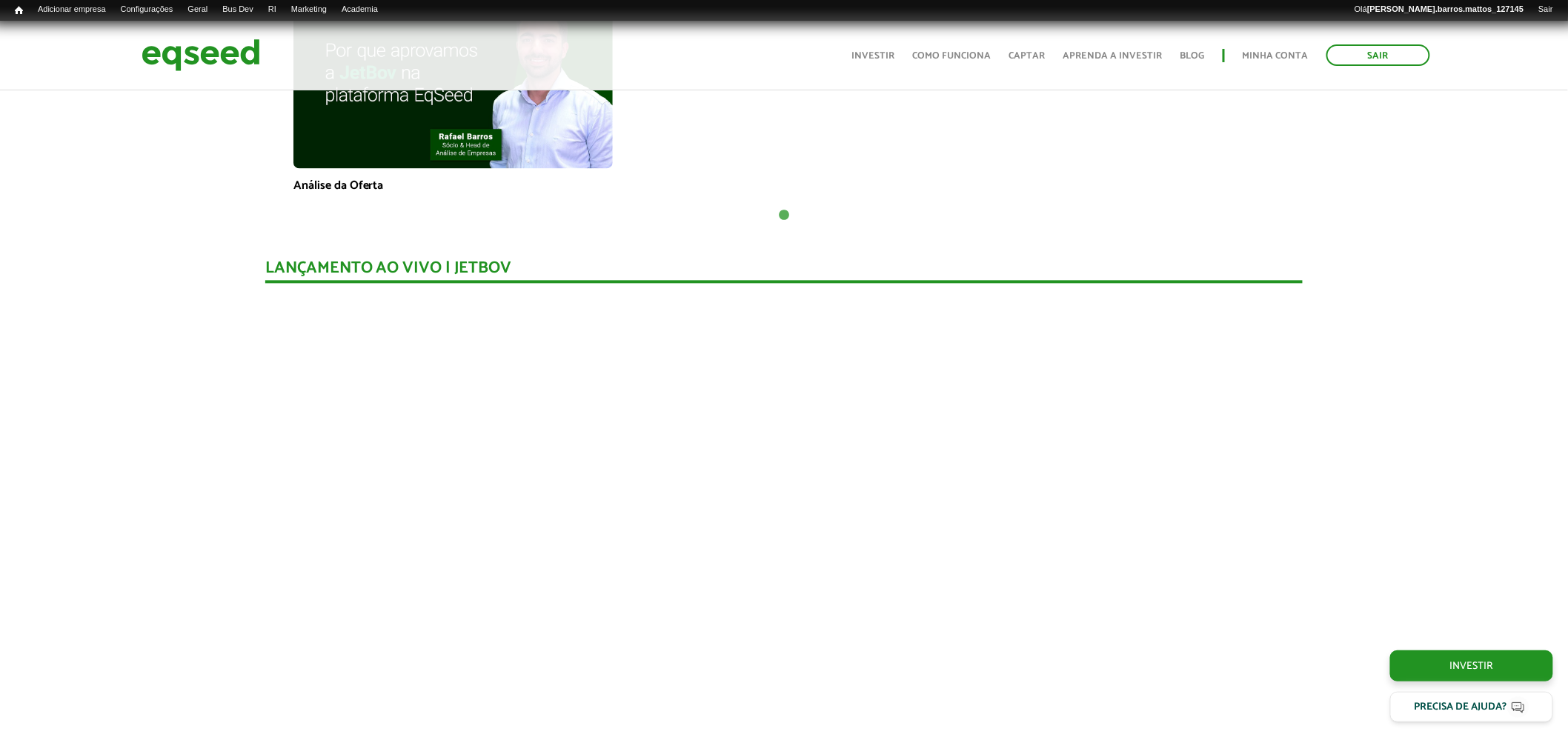
scroll to position [1188, 0]
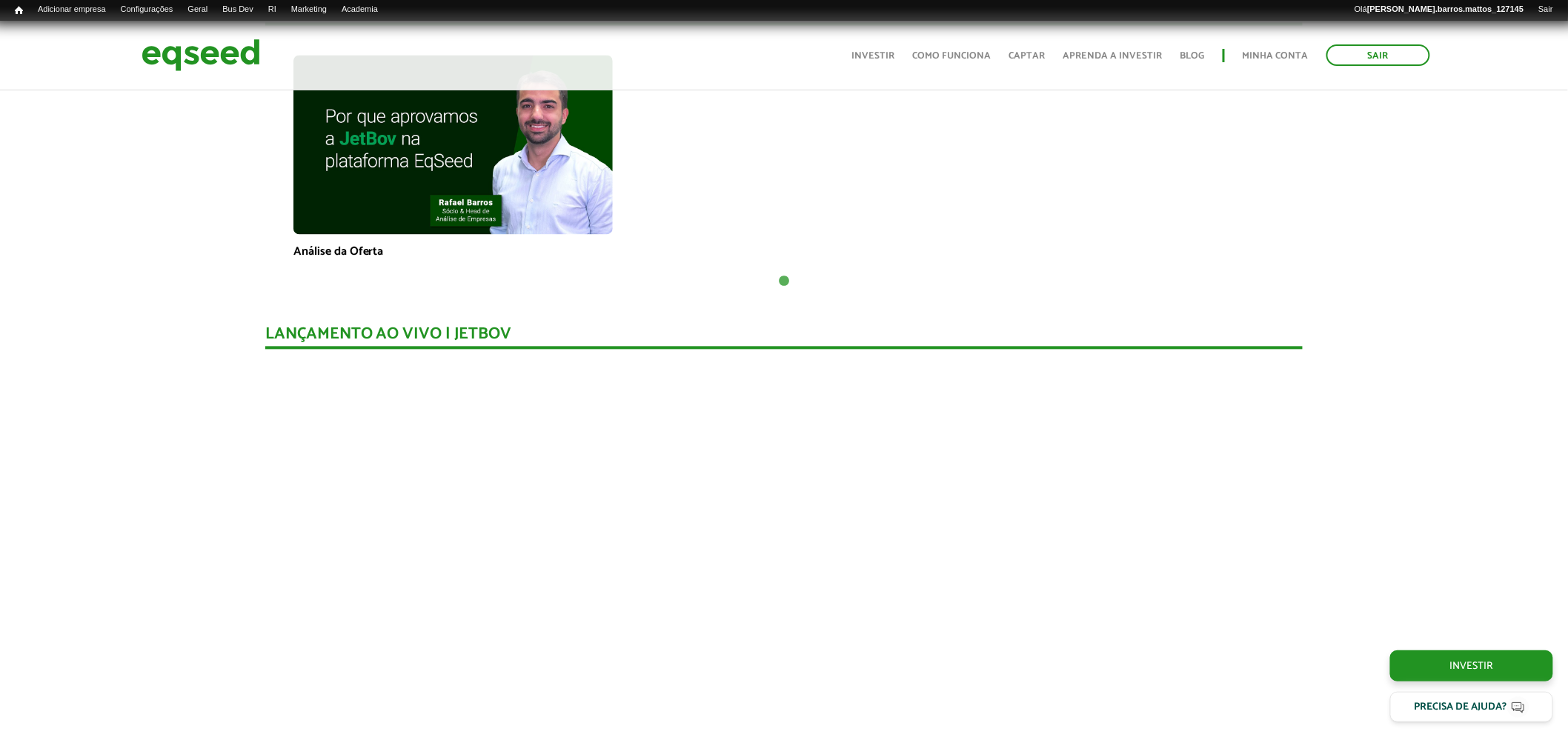
click at [786, 278] on button "1" at bounding box center [784, 282] width 15 height 15
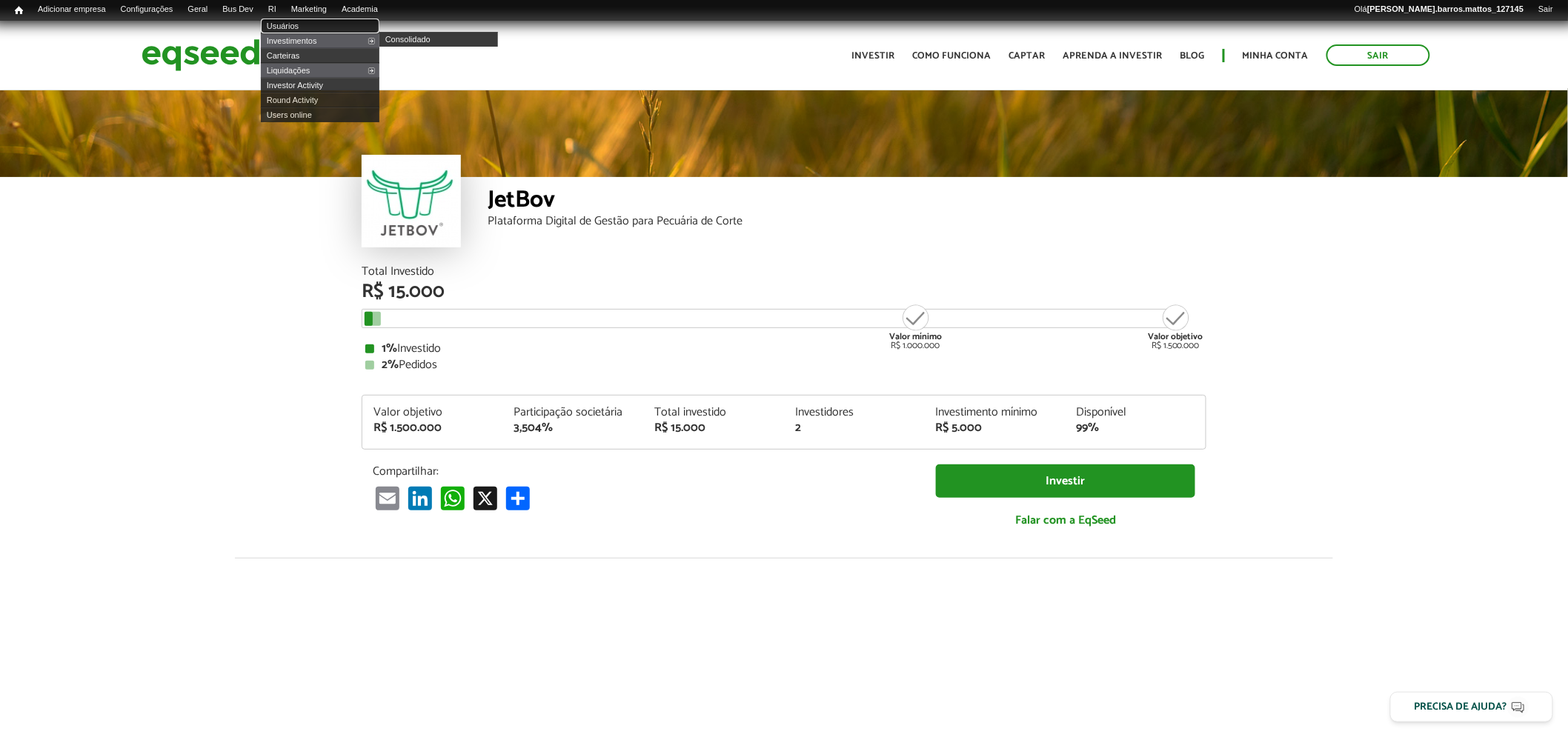
click at [301, 25] on link "Usuários" at bounding box center [320, 26] width 119 height 15
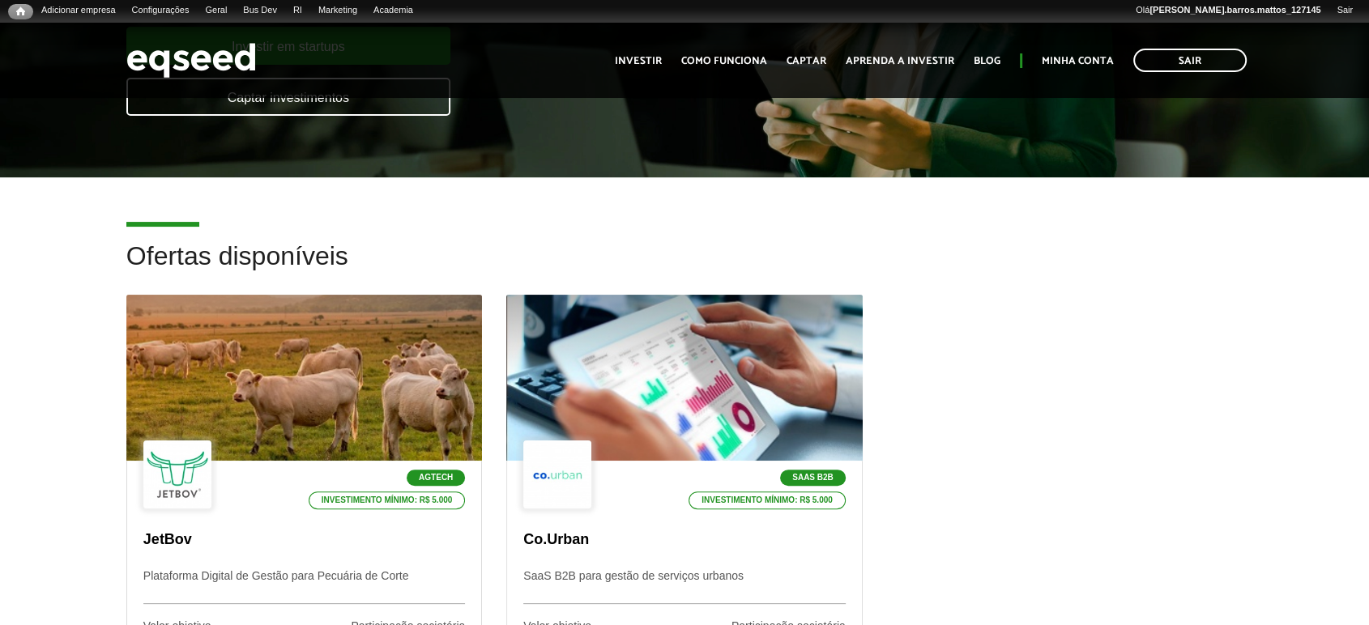
scroll to position [349, 0]
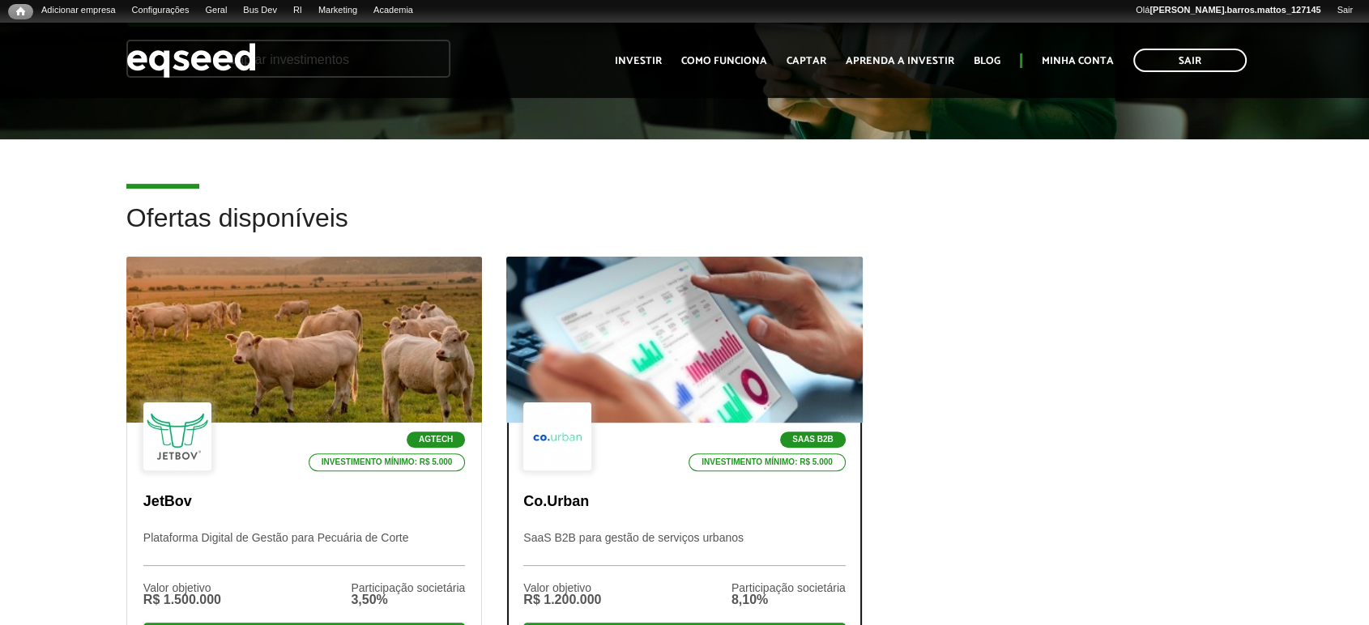
click at [739, 485] on div "SaaS B2B Investimento mínimo: R$ 5.000 Co.Urban SaaS B2B para gestão de serviço…" at bounding box center [684, 545] width 354 height 245
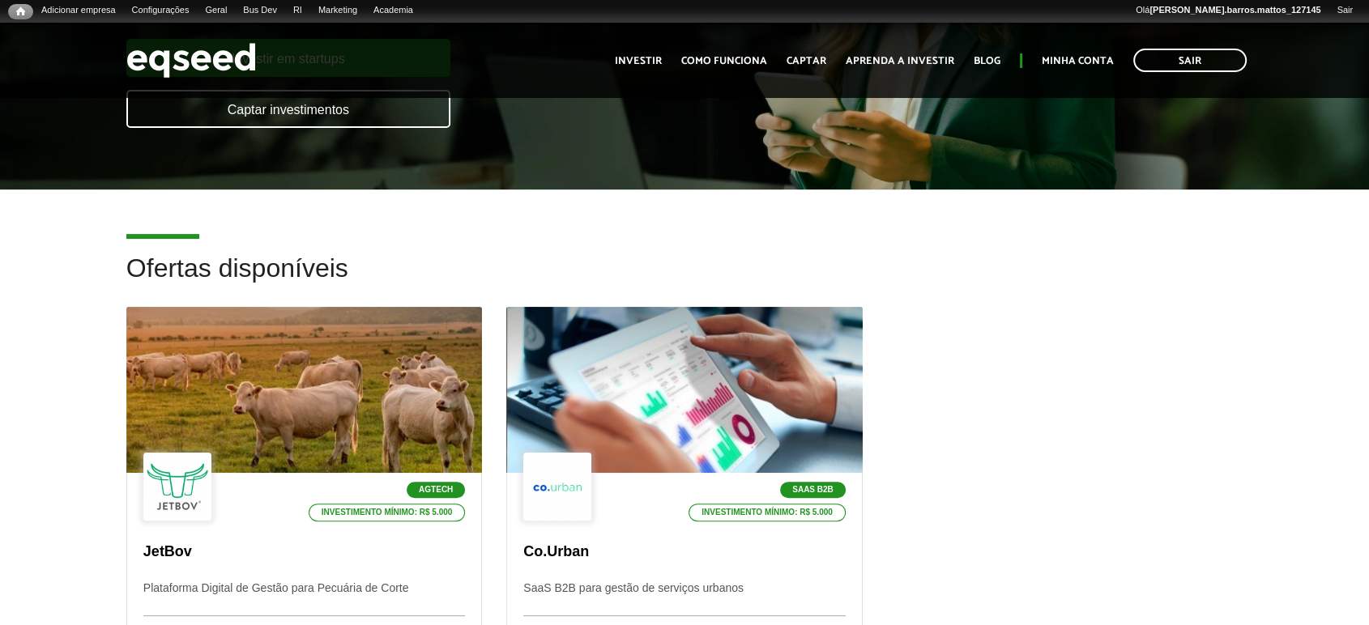
scroll to position [343, 0]
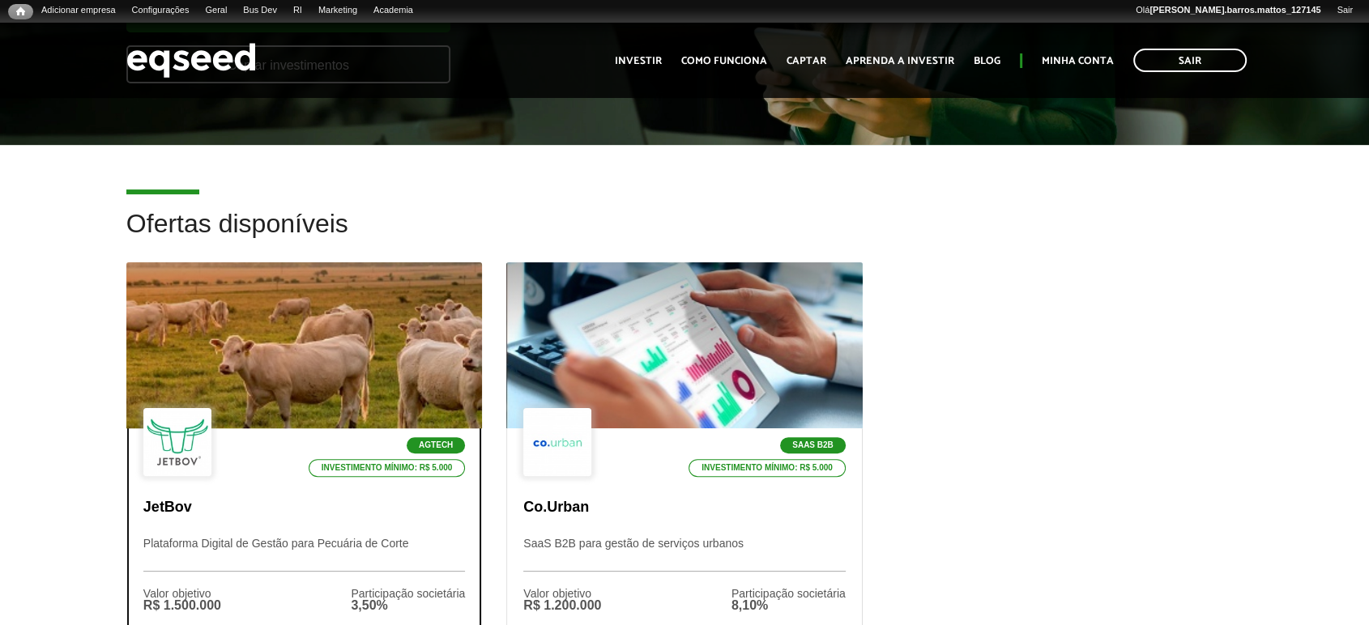
click at [315, 356] on div at bounding box center [304, 345] width 427 height 199
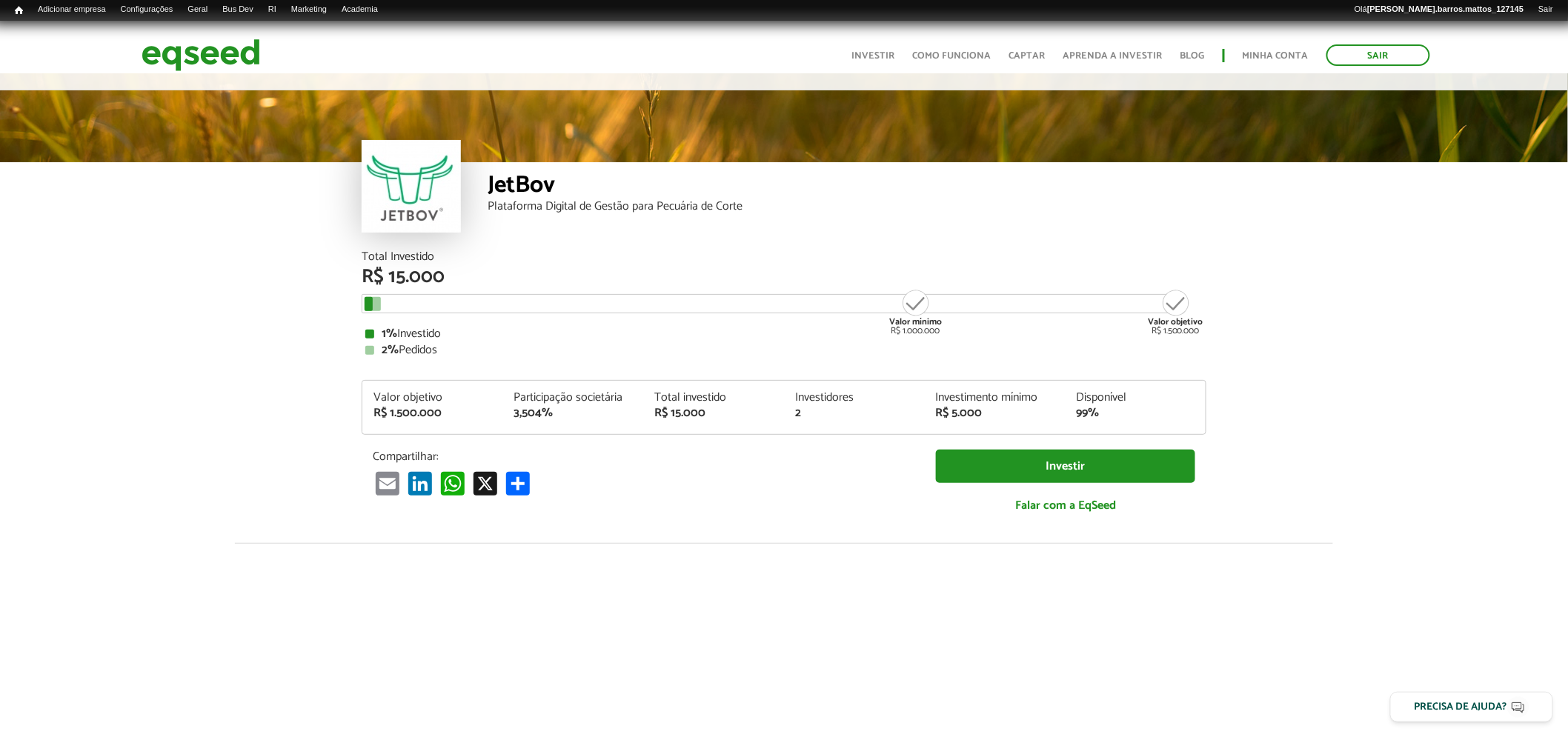
scroll to position [3, 0]
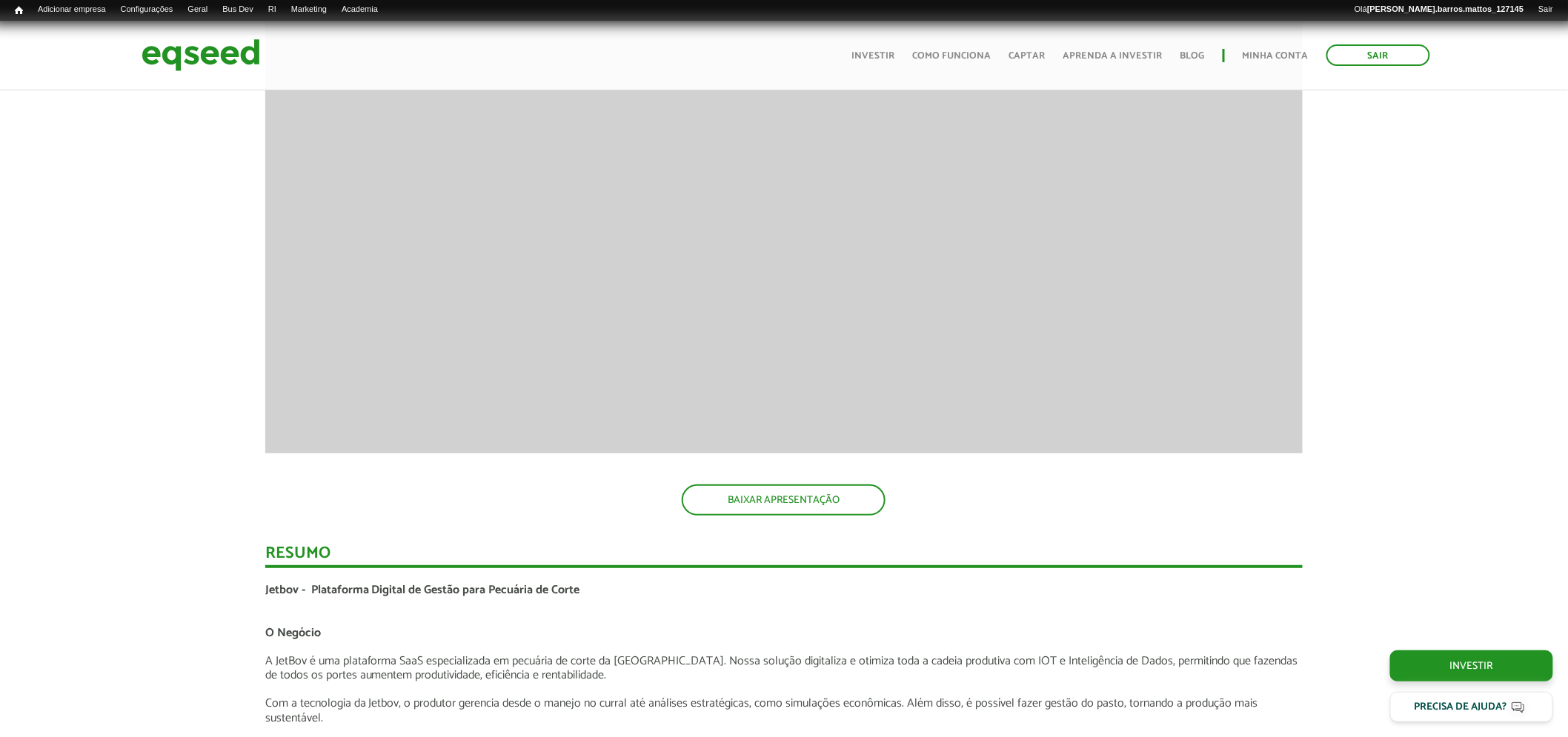
scroll to position [2288, 0]
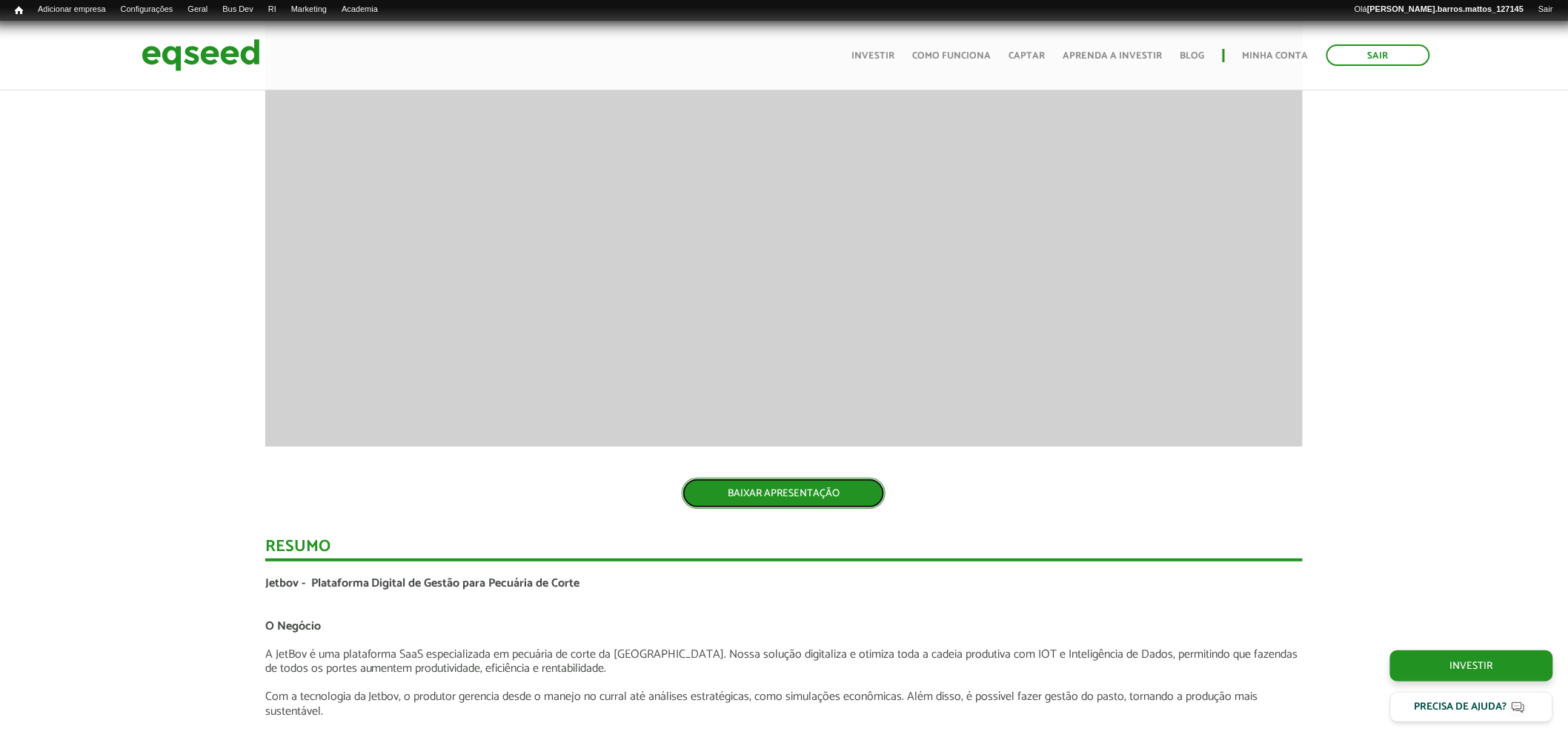
click at [842, 480] on link "BAIXAR APRESENTAÇÃO" at bounding box center [783, 493] width 204 height 31
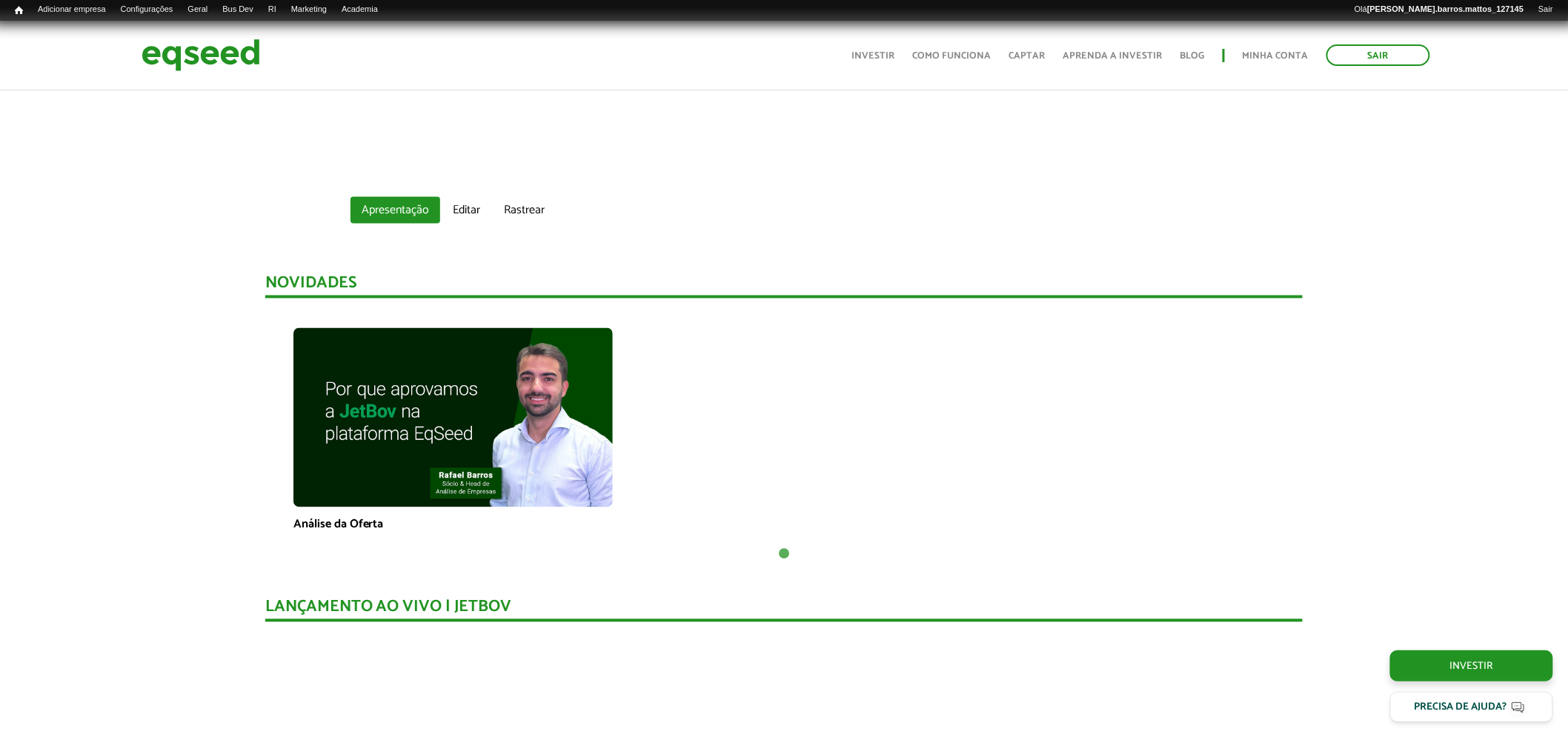
scroll to position [0, 0]
